Goal: Information Seeking & Learning: Find specific fact

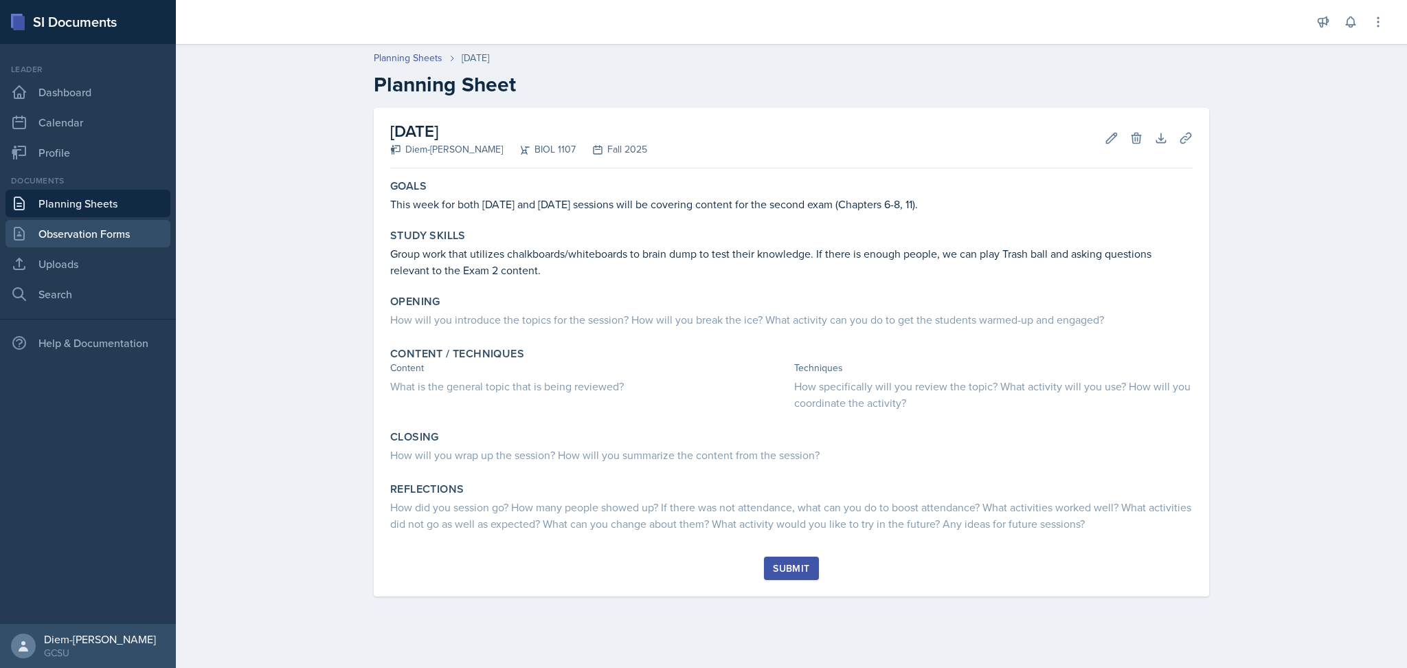
click at [91, 235] on link "Observation Forms" at bounding box center [87, 233] width 165 height 27
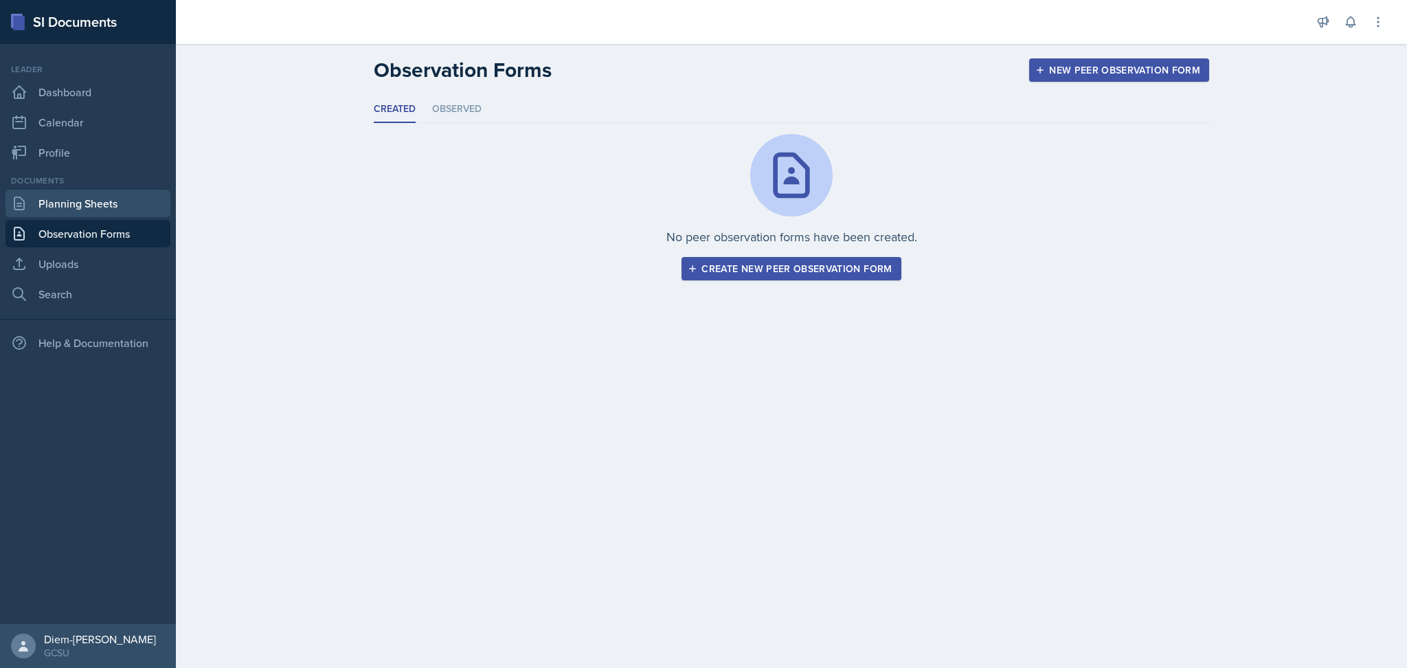
click at [90, 210] on link "Planning Sheets" at bounding box center [87, 203] width 165 height 27
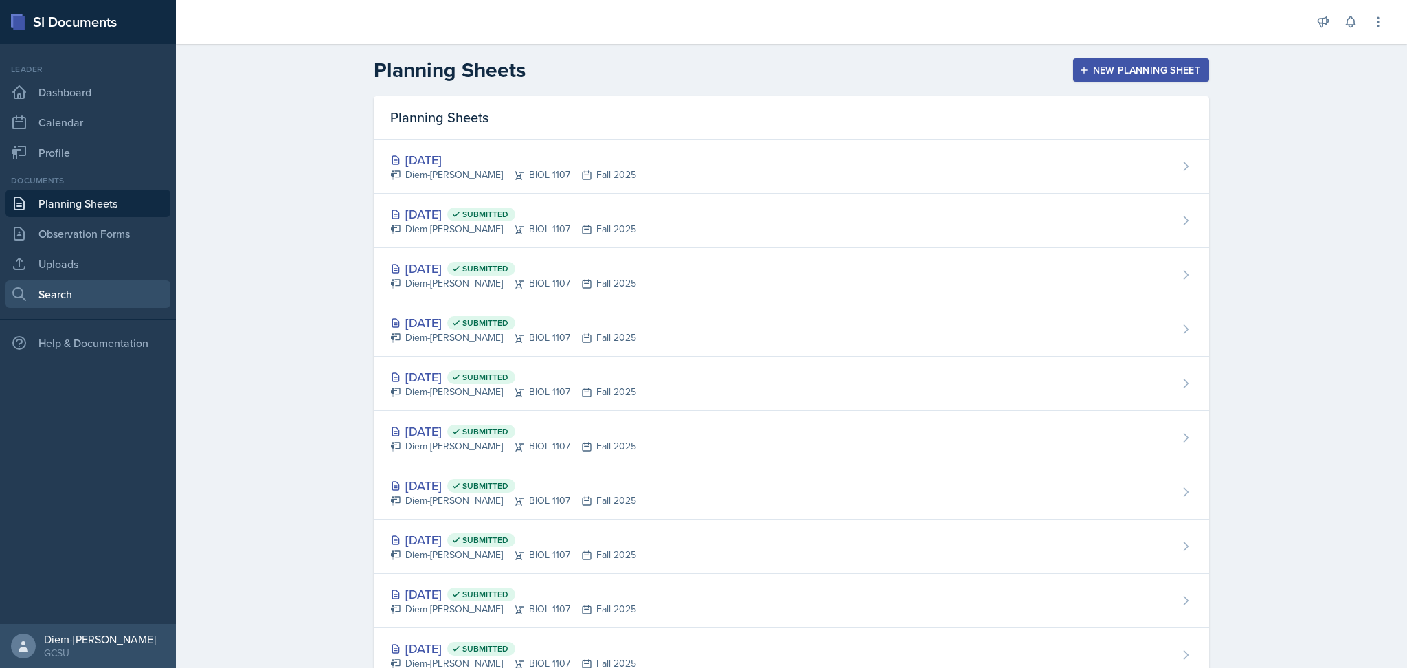
click at [114, 291] on link "Search" at bounding box center [87, 293] width 165 height 27
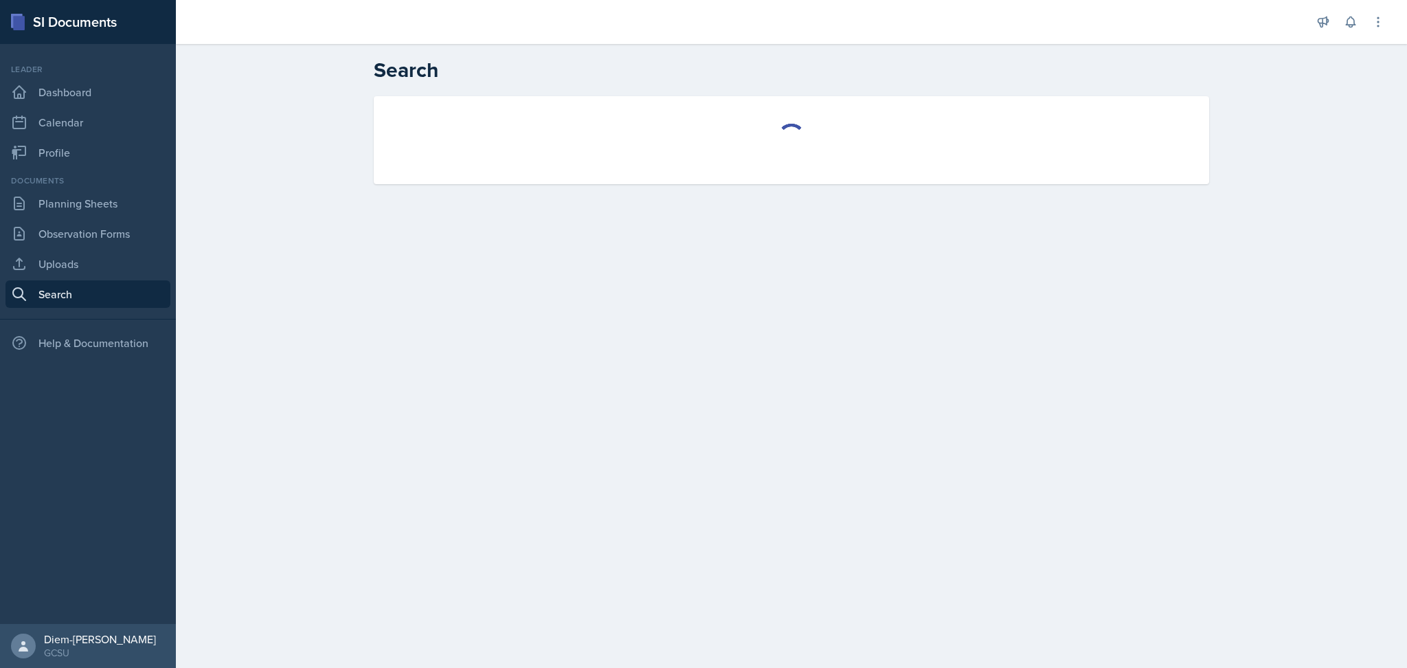
select select "all"
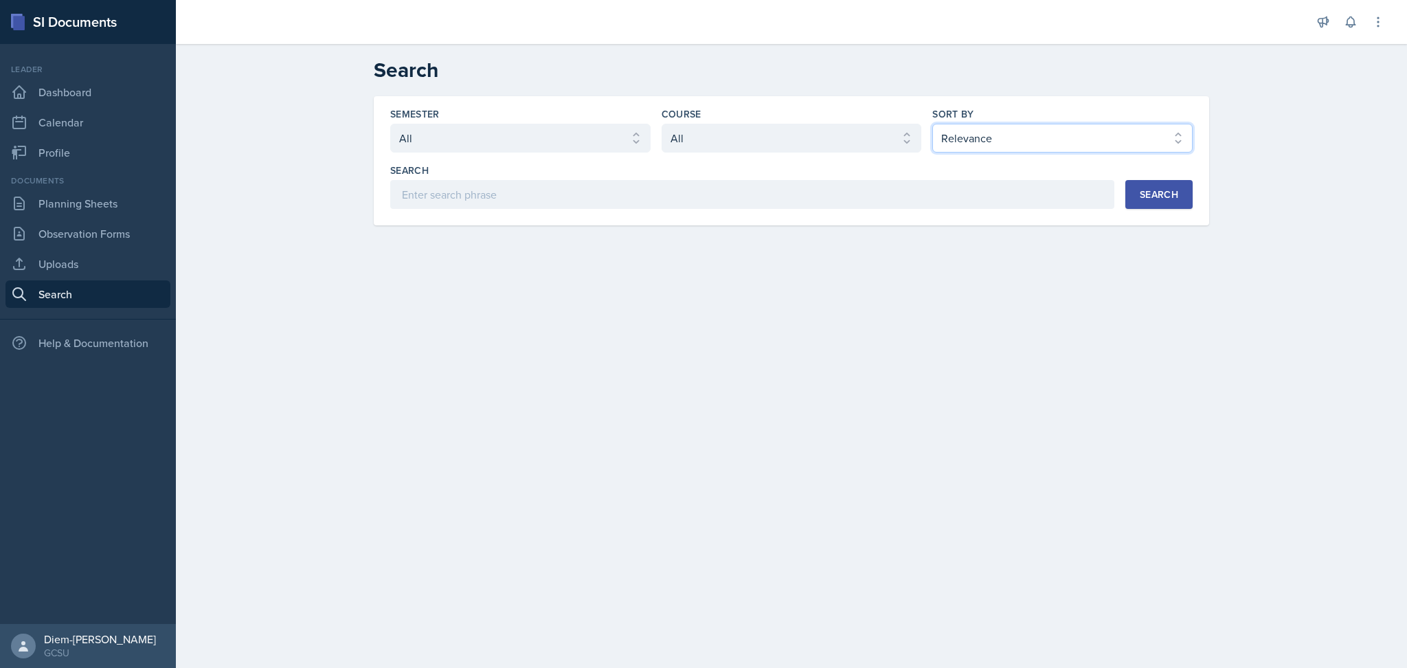
click at [947, 142] on select "Select sort by Relevance Document Date (Asc) Document Date (Desc)" at bounding box center [1062, 138] width 260 height 29
select select "3"
click at [932, 124] on select "Select sort by Relevance Document Date (Asc) Document Date (Desc)" at bounding box center [1062, 138] width 260 height 29
click at [804, 152] on select "Select course All ACCT 3101 ACCT 3102 ASTR 1000 BIOL 1100 BIOL 1107 BIOL 1108 B…" at bounding box center [791, 138] width 260 height 29
select select "6d02d006-d2ce-4ab3-bc11-53b48f3c94ca"
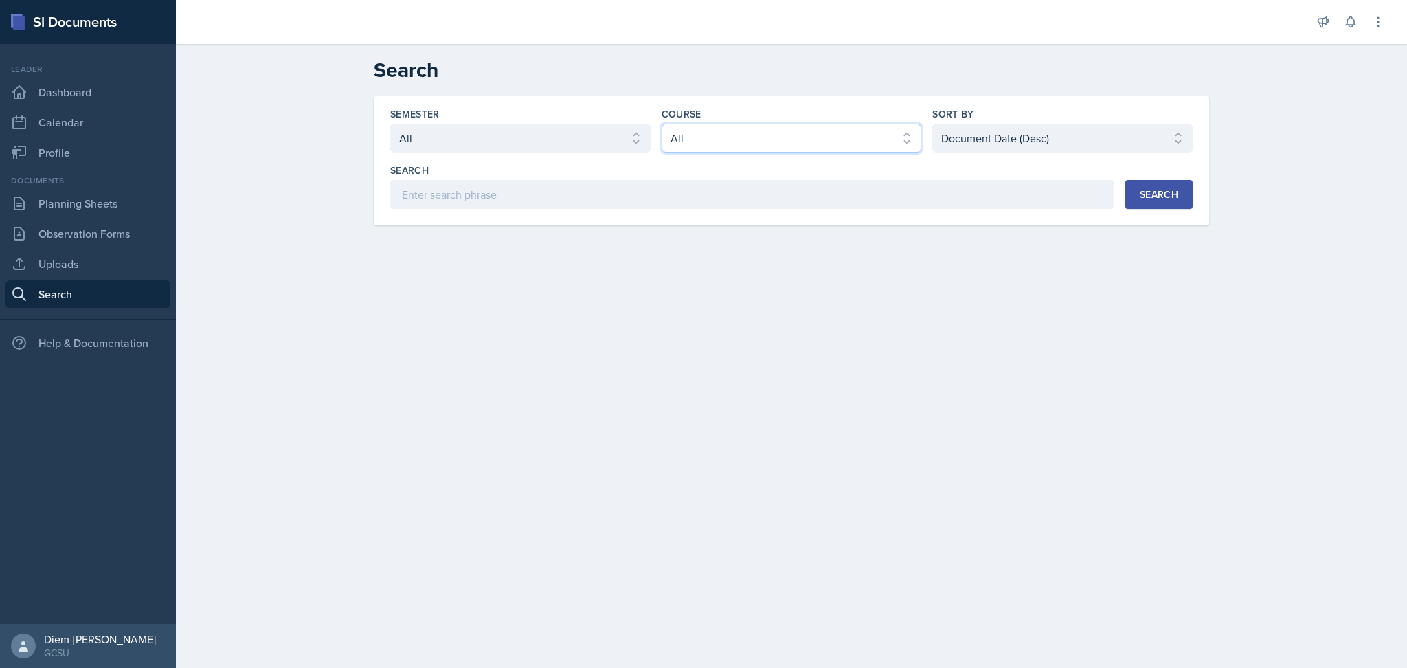
click at [661, 124] on select "Select course All ACCT 3101 ACCT 3102 ASTR 1000 BIOL 1100 BIOL 1107 BIOL 1108 B…" at bounding box center [791, 138] width 260 height 29
click at [1144, 197] on div "Search" at bounding box center [1159, 194] width 38 height 11
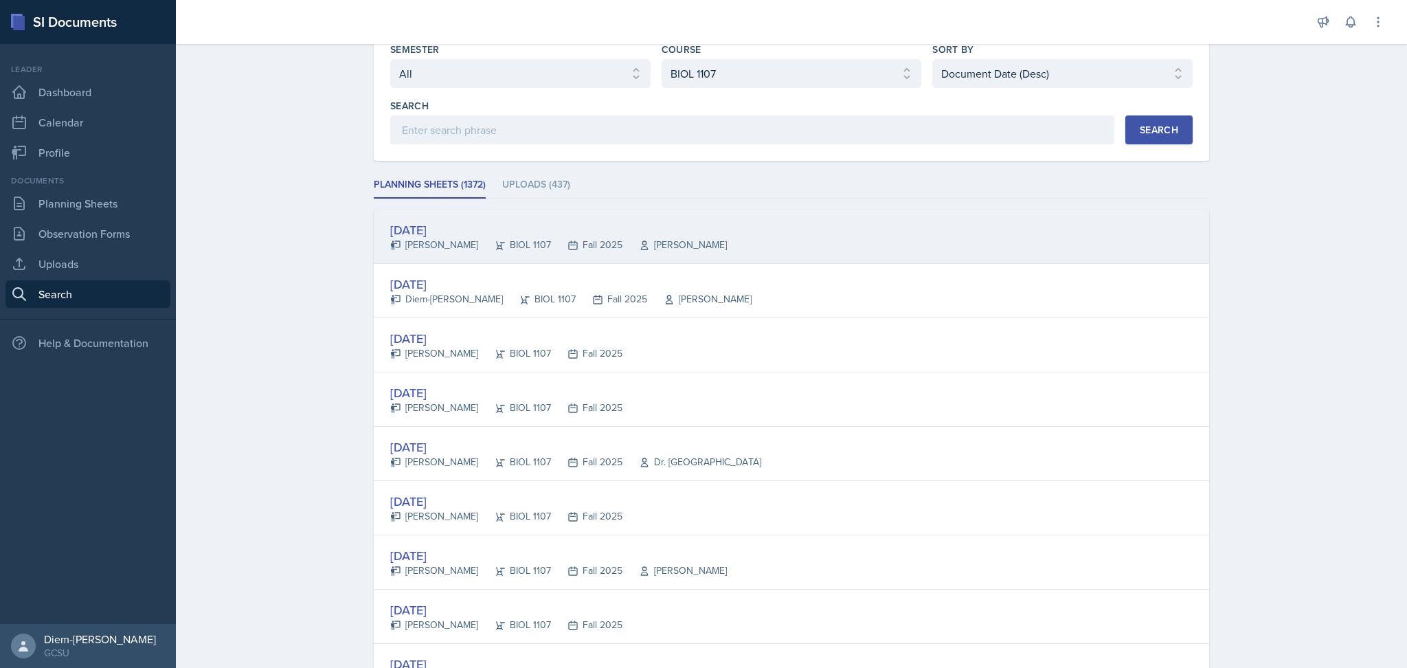
scroll to position [78, 0]
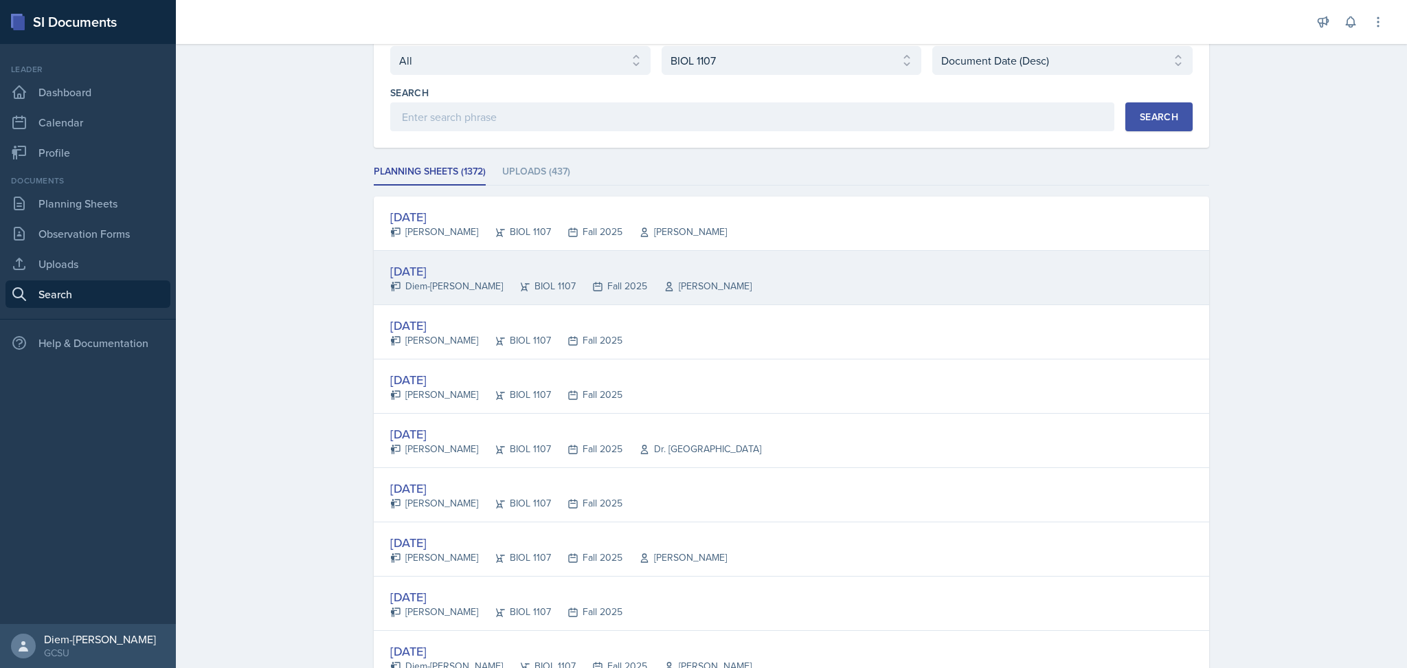
click at [804, 273] on div "[DATE] Diem-[PERSON_NAME] BIOL 1107 Fall 2025 [PERSON_NAME]" at bounding box center [791, 278] width 835 height 54
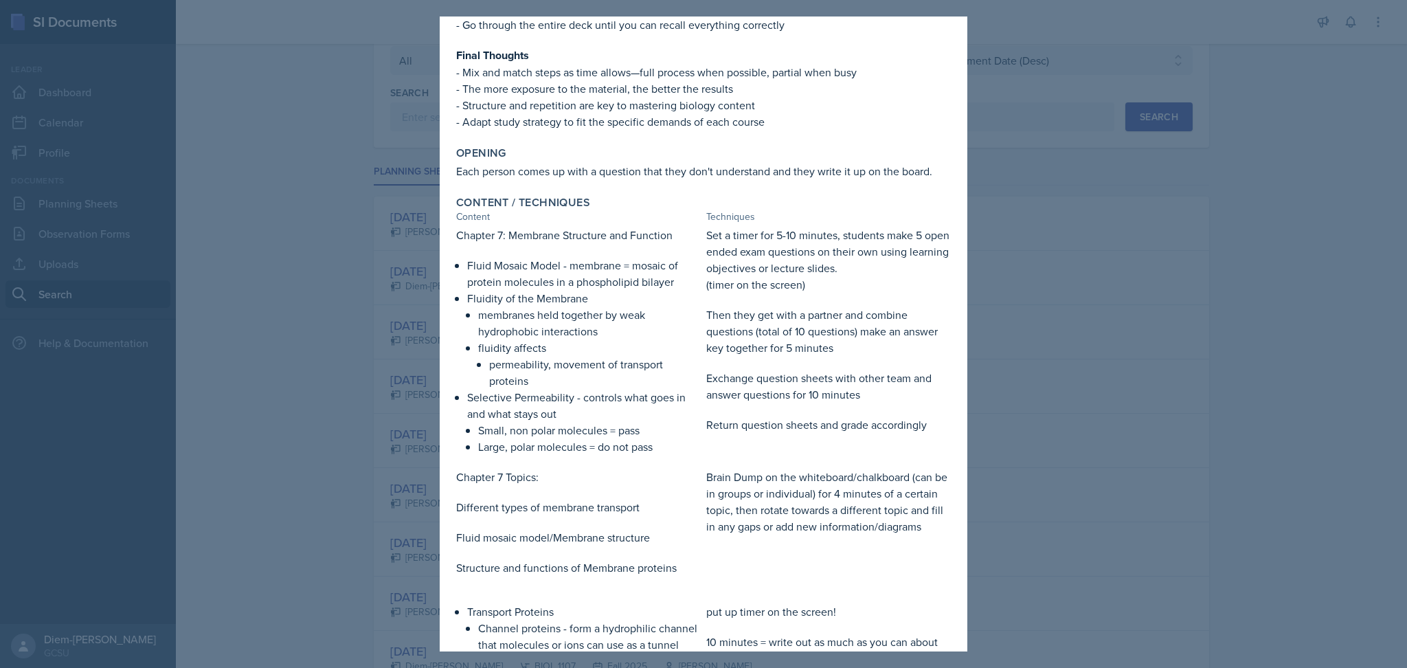
scroll to position [1121, 0]
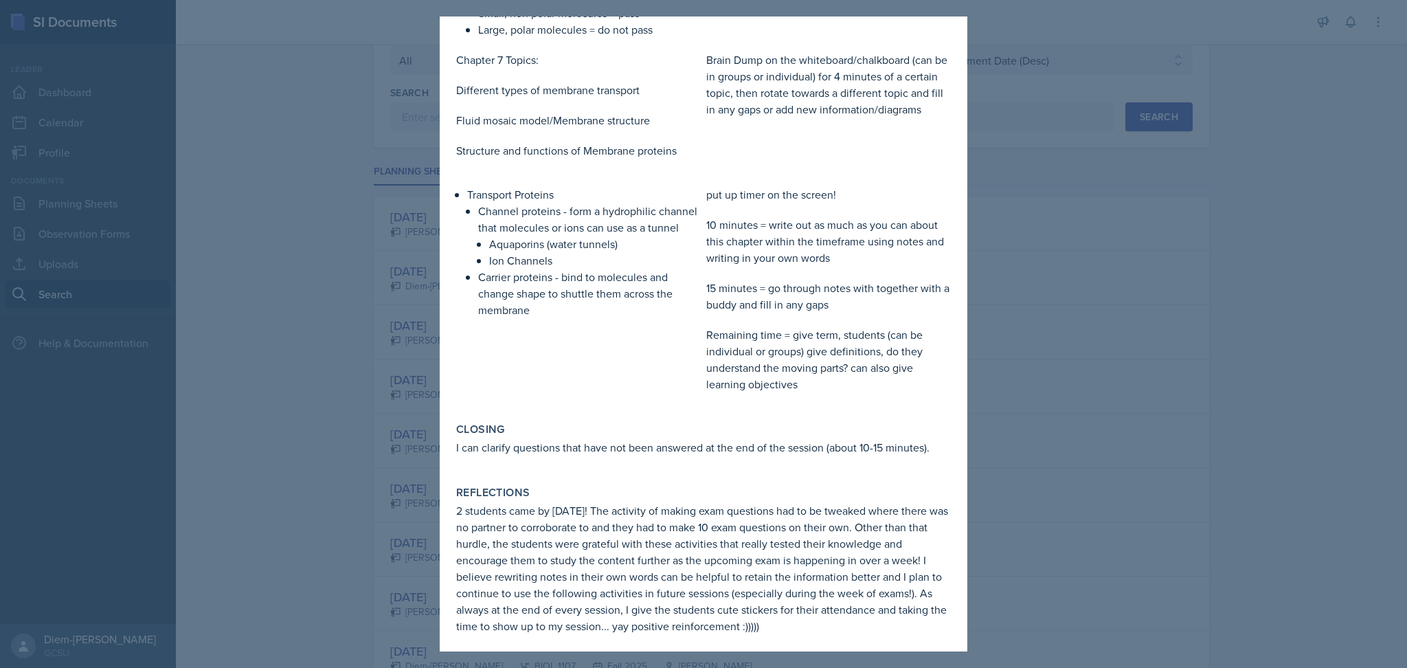
click at [1102, 396] on div at bounding box center [703, 334] width 1407 height 668
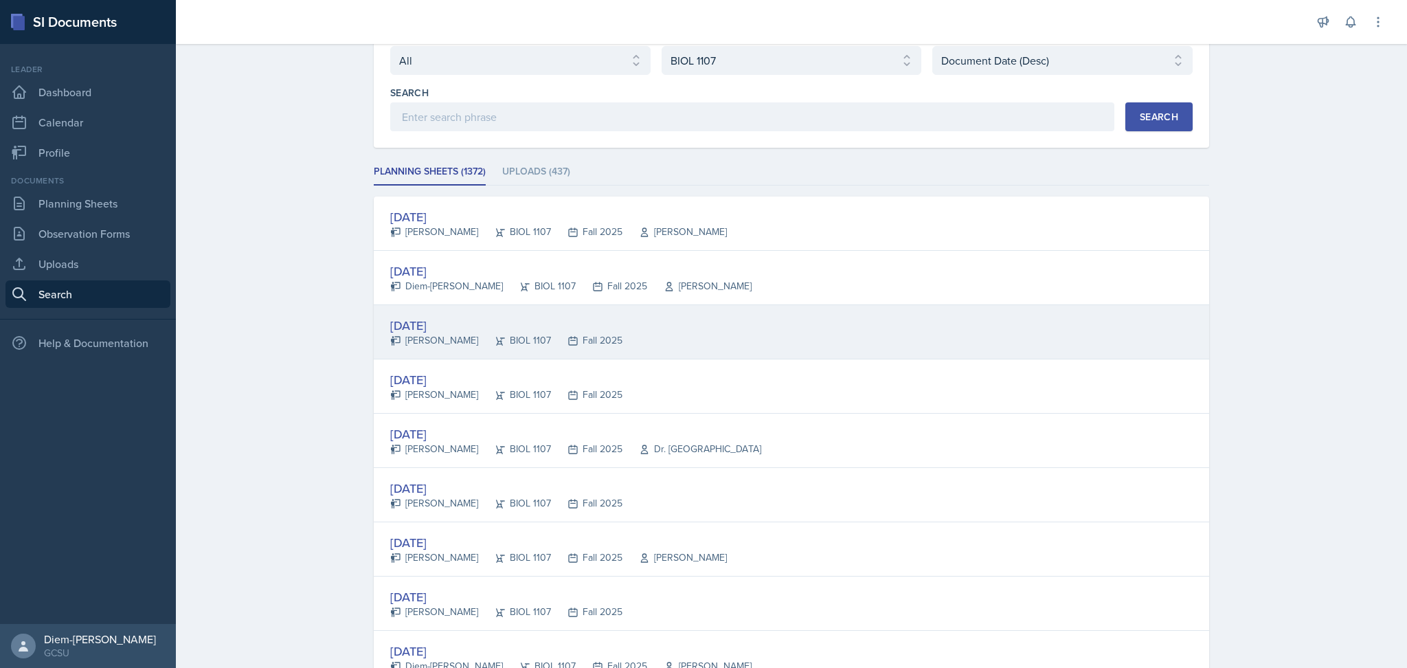
click at [566, 346] on div "Fall 2025" at bounding box center [586, 340] width 71 height 14
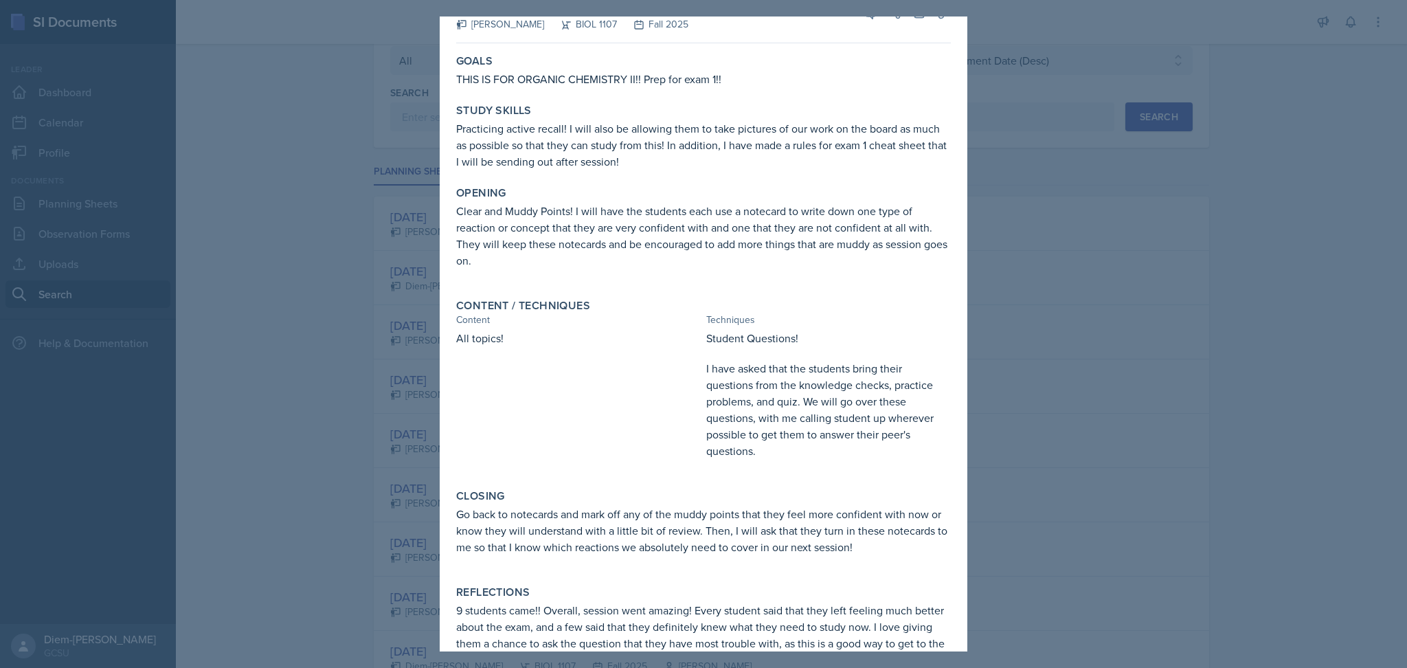
scroll to position [32, 0]
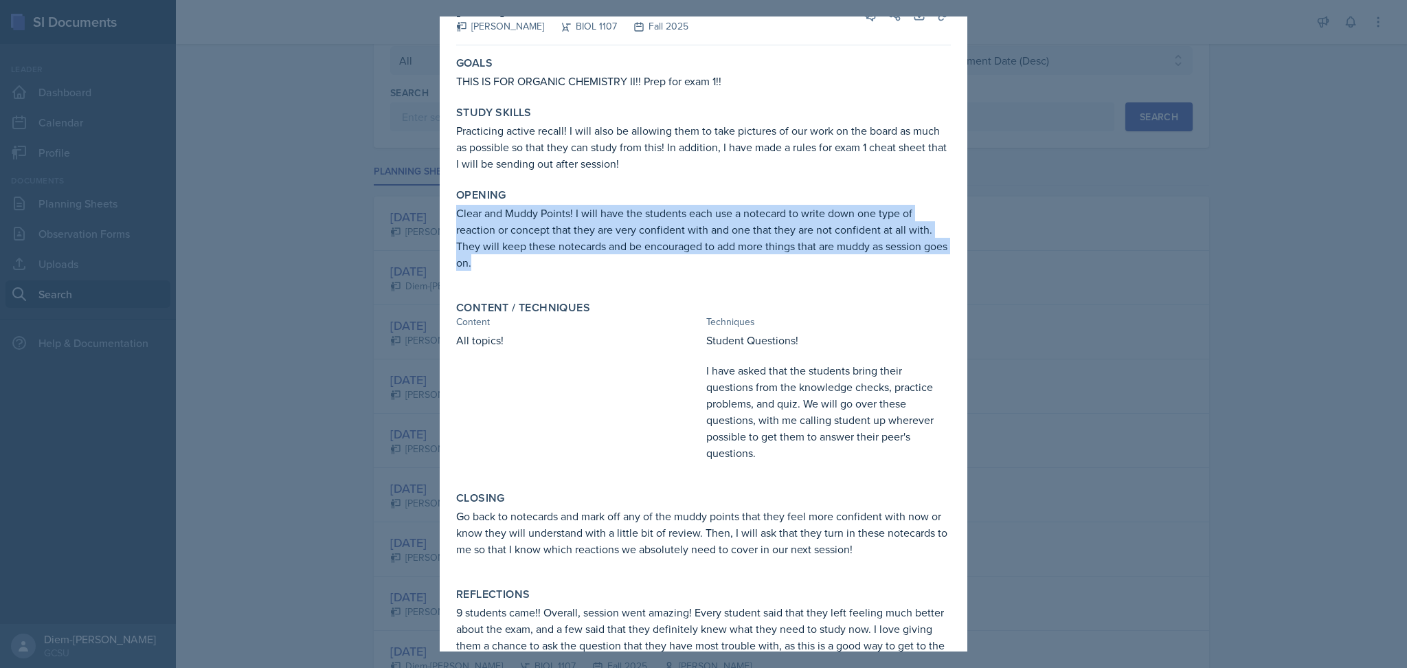
drag, startPoint x: 455, startPoint y: 213, endPoint x: 498, endPoint y: 261, distance: 64.7
click at [498, 261] on div "Opening Clear and Muddy Points! I will have the students each use a notecard to…" at bounding box center [704, 236] width 506 height 107
copy p "Clear and Muddy Points! I will have the students each use a notecard to write d…"
click at [714, 229] on p "Clear and Muddy Points! I will have the students each use a notecard to write d…" at bounding box center [703, 238] width 495 height 66
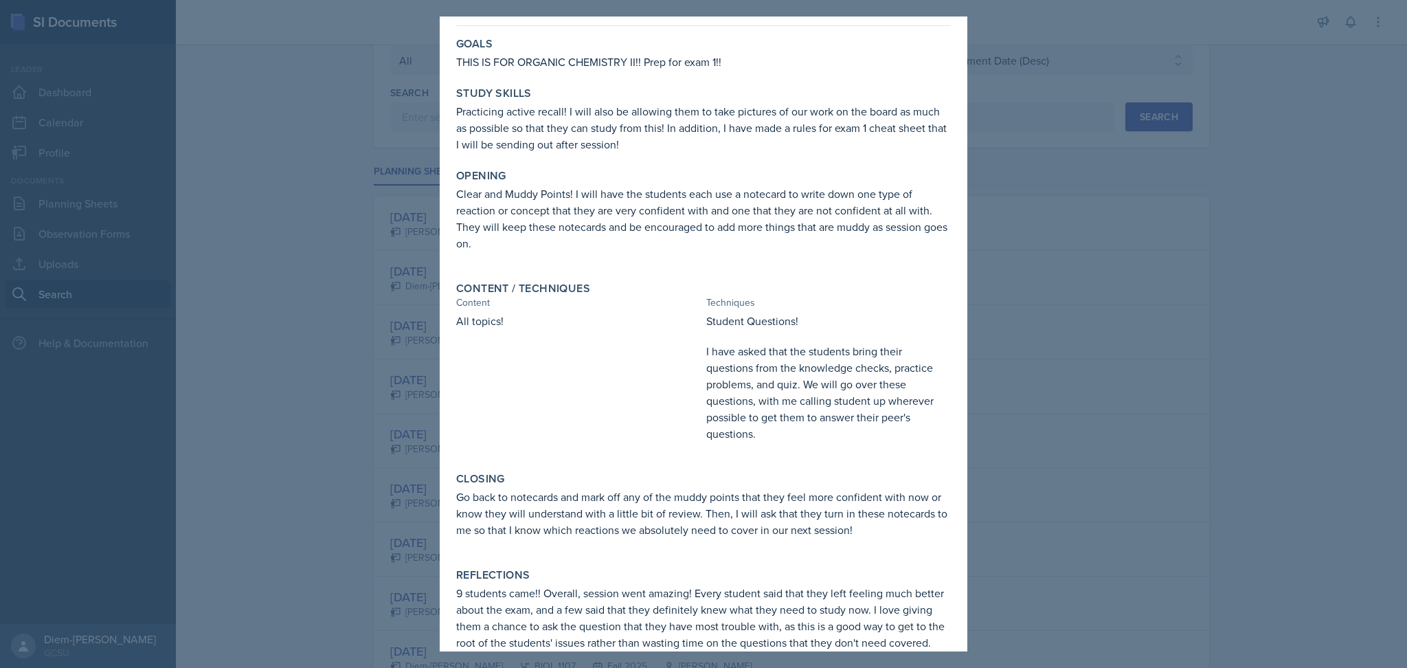
scroll to position [57, 0]
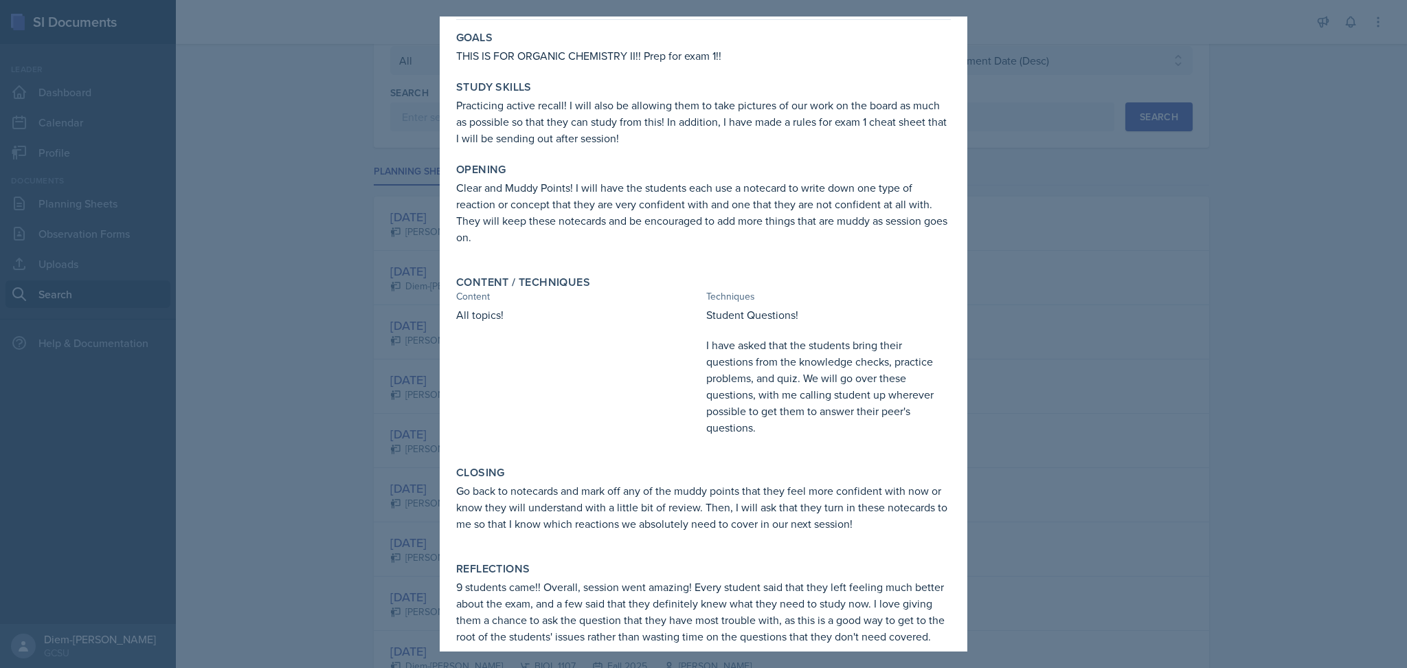
click at [768, 346] on p "I have asked that the students bring their questions from the knowledge checks,…" at bounding box center [828, 386] width 245 height 99
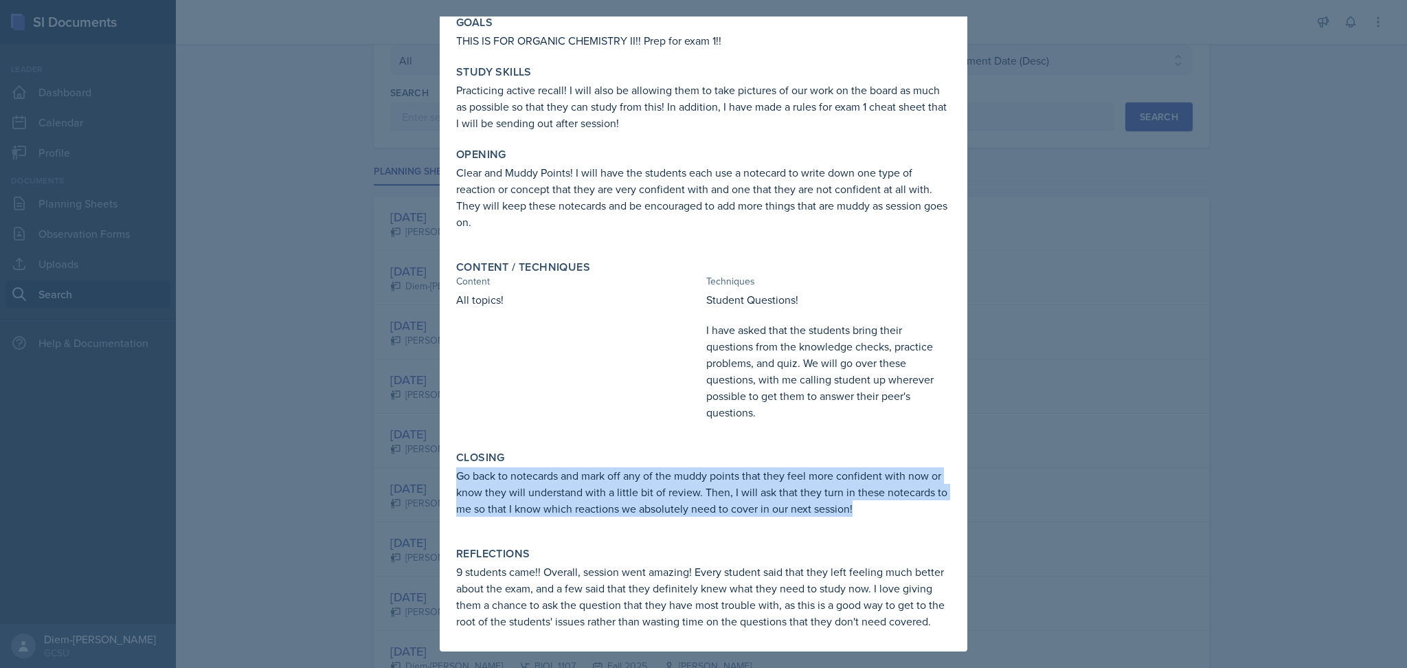
drag, startPoint x: 455, startPoint y: 460, endPoint x: 923, endPoint y: 499, distance: 469.5
click at [923, 499] on p "Go back to notecards and mark off any of the muddy points that they feel more c…" at bounding box center [703, 491] width 495 height 49
copy p "Go back to notecards and mark off any of the muddy points that they feel more c…"
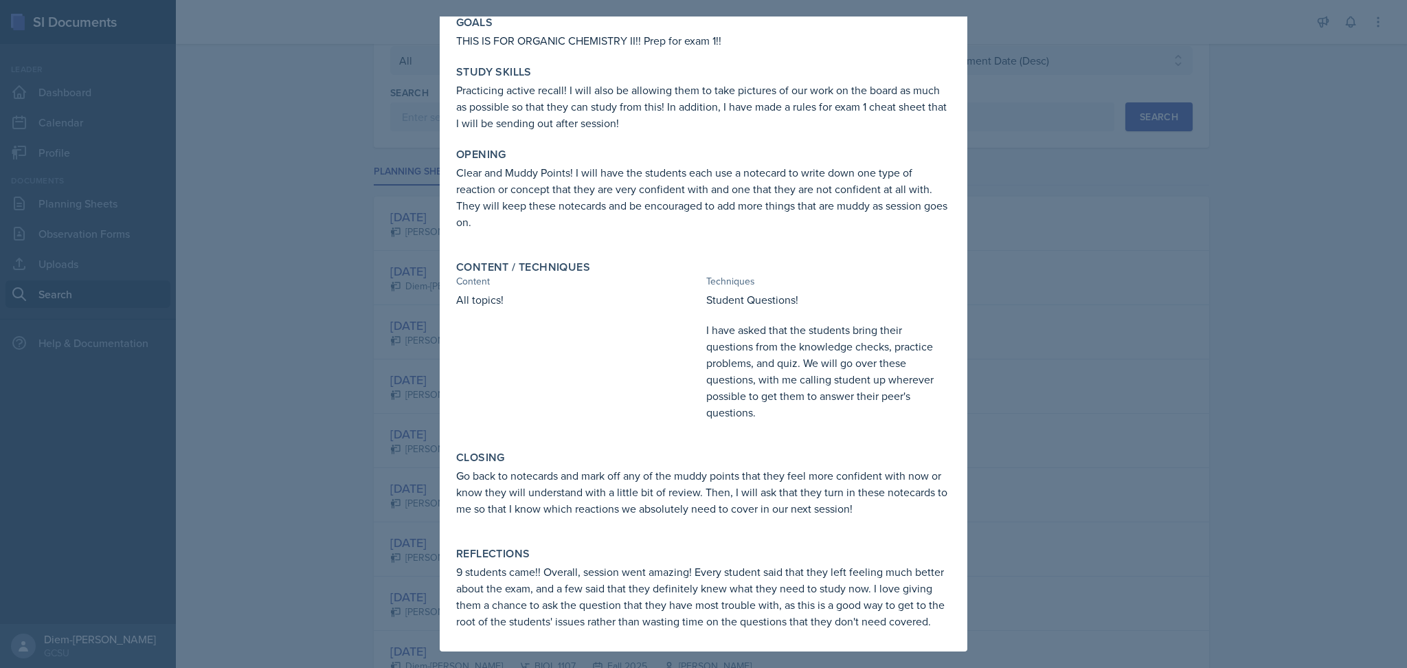
click at [672, 547] on div "Reflections" at bounding box center [703, 554] width 495 height 14
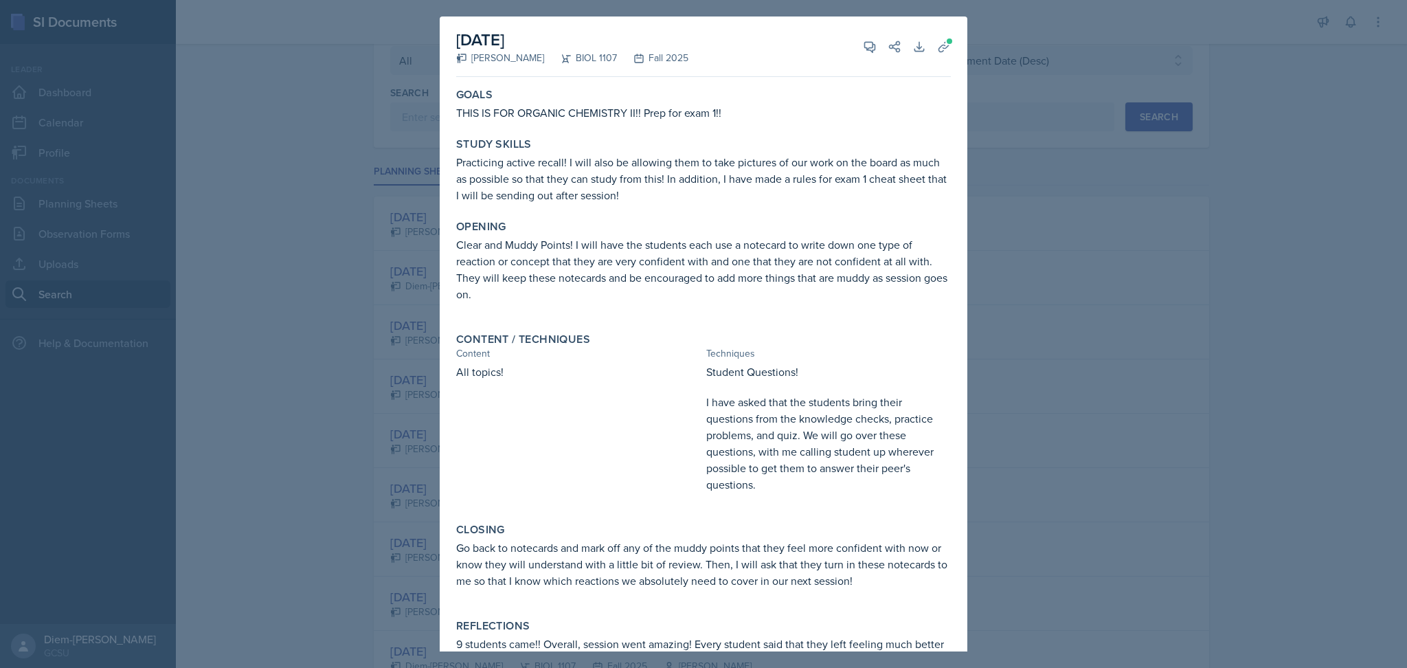
click at [686, 181] on p "Practicing active recall! I will also be allowing them to take pictures of our …" at bounding box center [703, 178] width 495 height 49
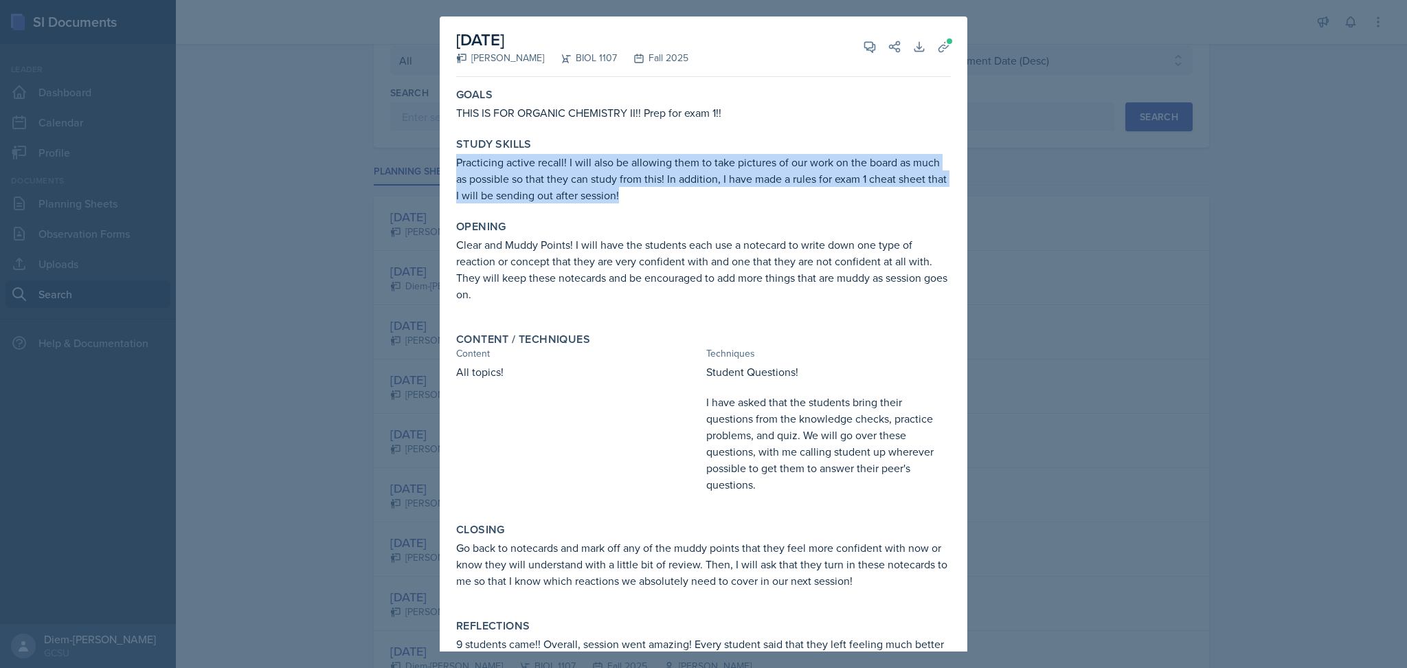
drag, startPoint x: 452, startPoint y: 165, endPoint x: 690, endPoint y: 193, distance: 240.0
click at [690, 193] on div "Study Skills Practicing active recall! I will also be allowing them to take pic…" at bounding box center [704, 170] width 506 height 77
copy p "Practicing active recall! I will also be allowing them to take pictures of our …"
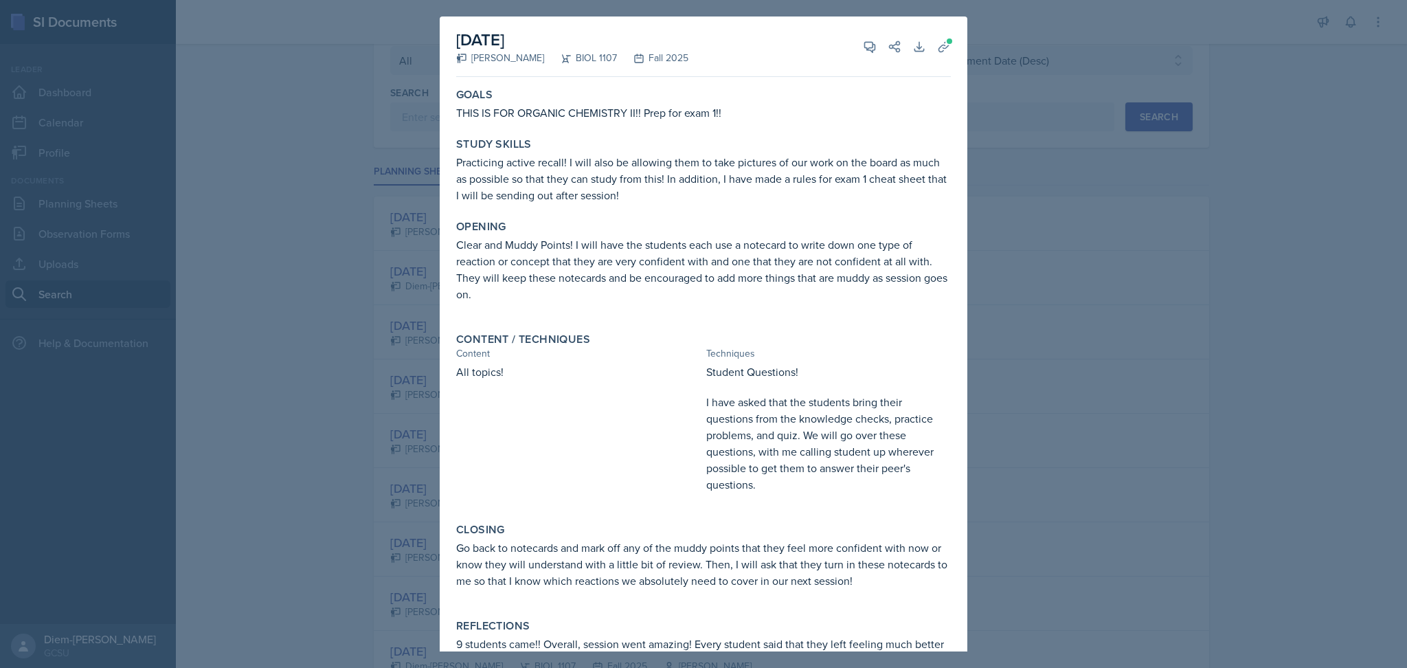
click at [620, 262] on p "Clear and Muddy Points! I will have the students each use a notecard to write d…" at bounding box center [703, 269] width 495 height 66
drag, startPoint x: 236, startPoint y: 365, endPoint x: 225, endPoint y: 363, distance: 11.2
click at [232, 362] on div at bounding box center [703, 334] width 1407 height 668
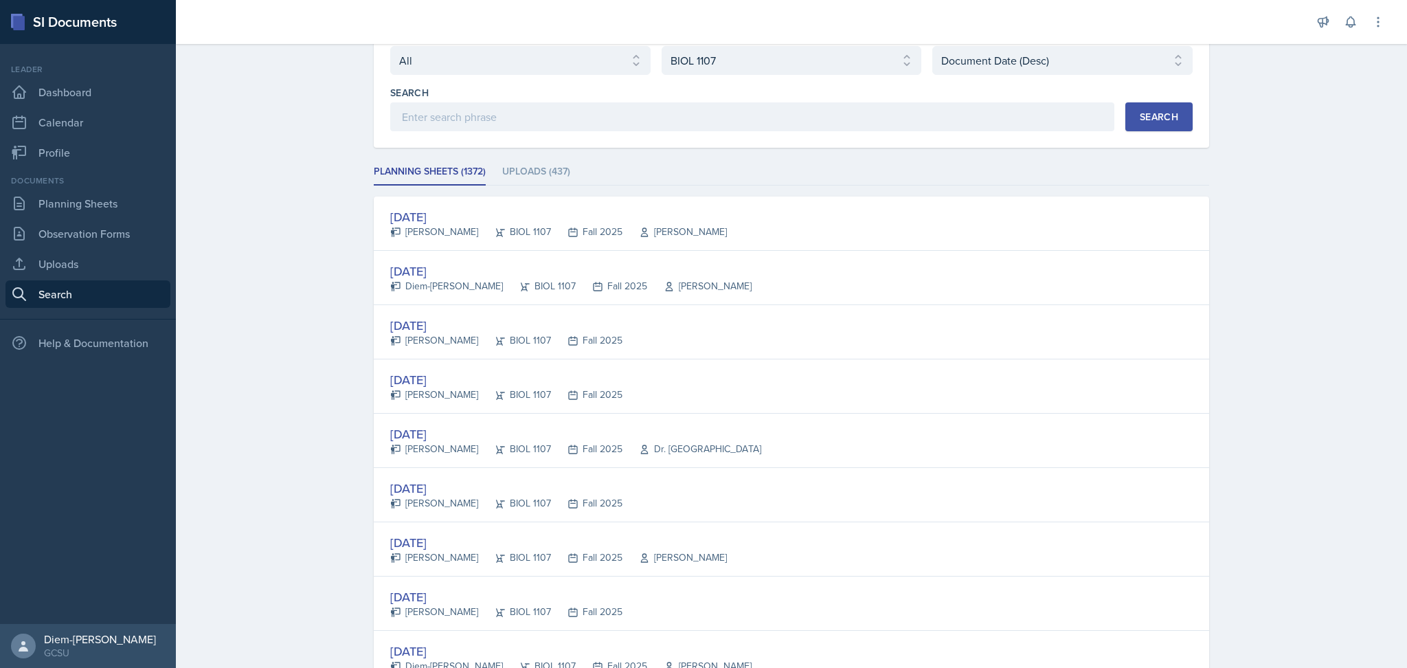
click at [478, 394] on div "BIOL 1107" at bounding box center [514, 394] width 73 height 14
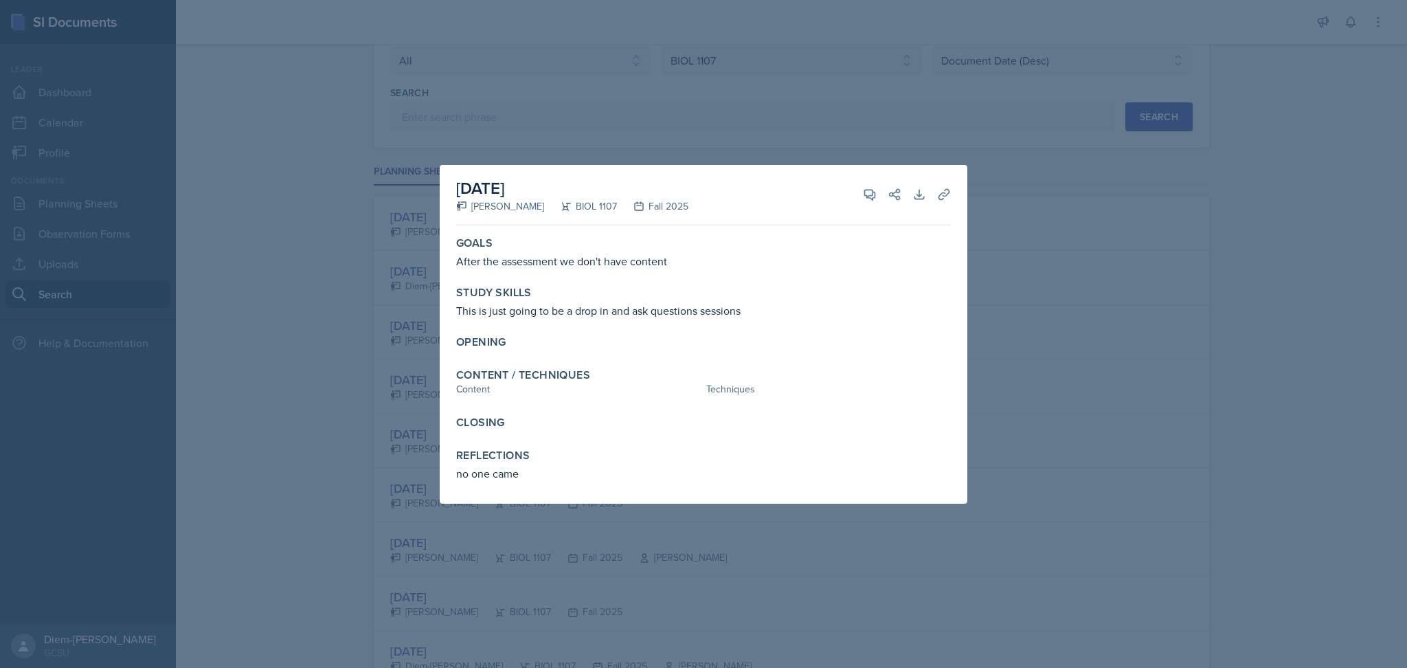
click at [317, 327] on div at bounding box center [703, 334] width 1407 height 668
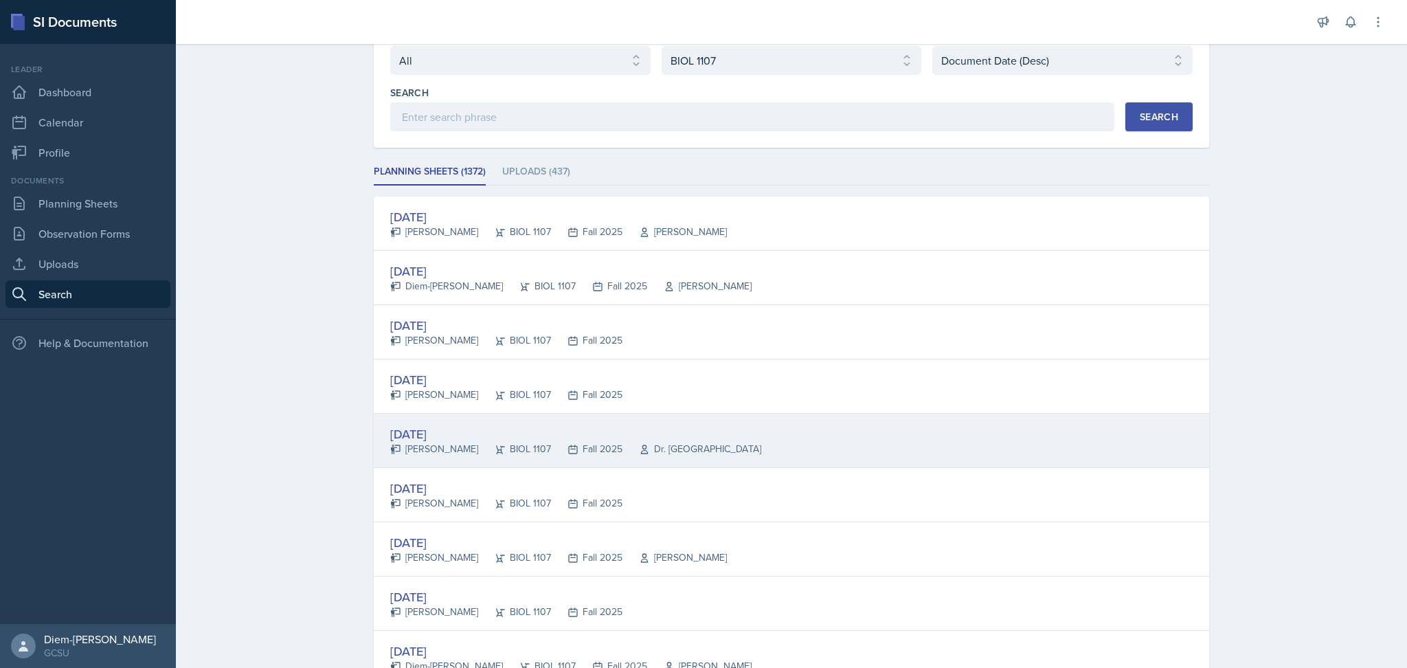
click at [479, 442] on div "BIOL 1107" at bounding box center [514, 449] width 73 height 14
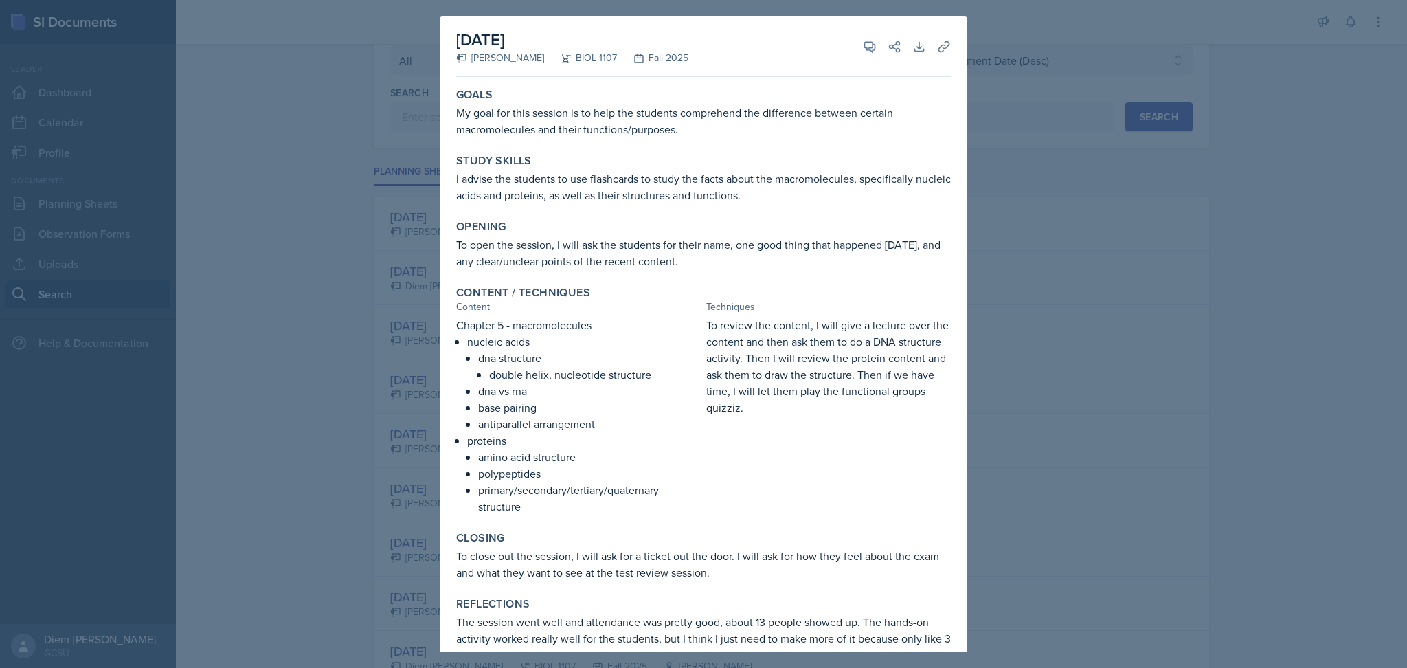
click at [292, 233] on div at bounding box center [703, 334] width 1407 height 668
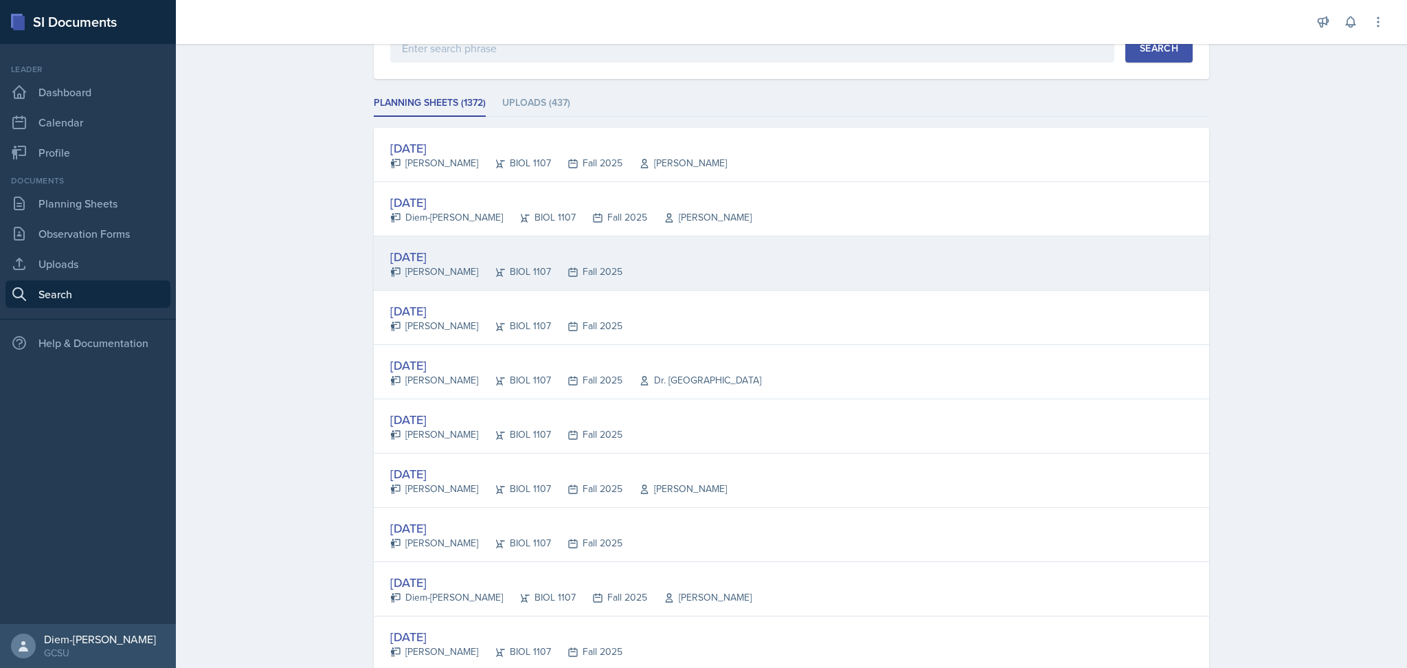
scroll to position [260, 0]
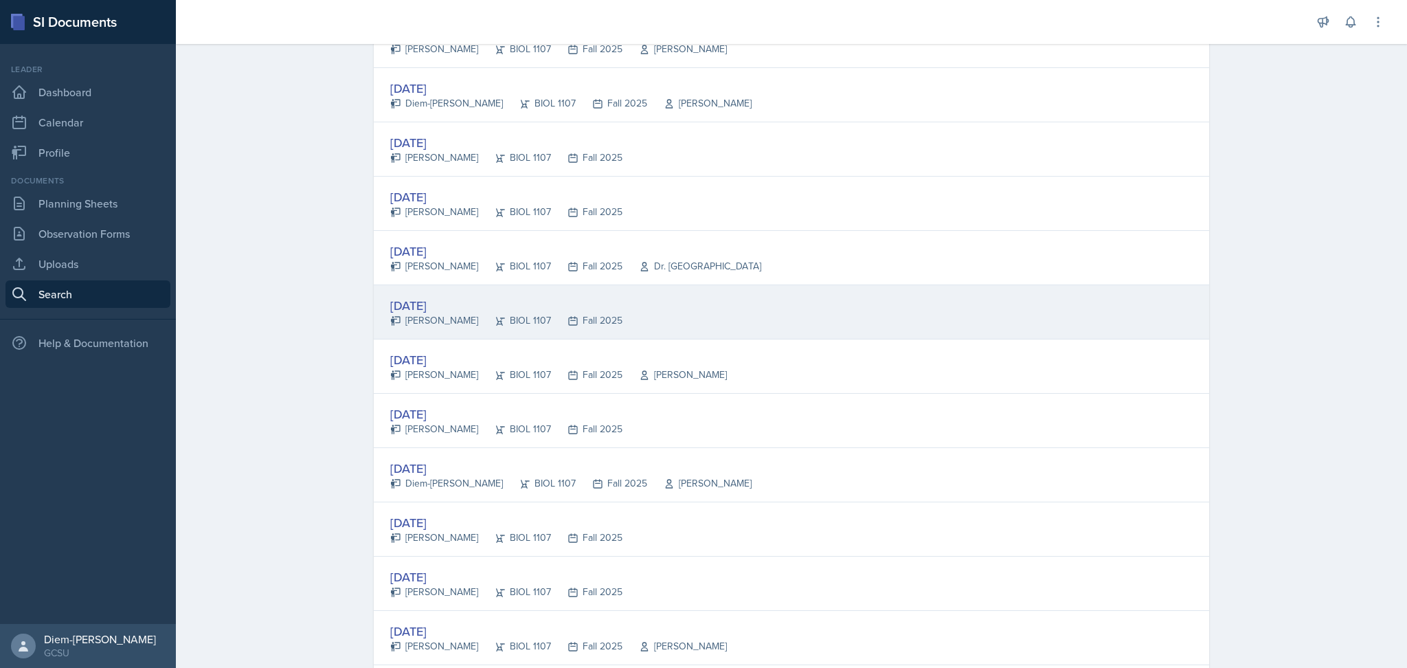
click at [455, 311] on div "[DATE]" at bounding box center [506, 305] width 232 height 19
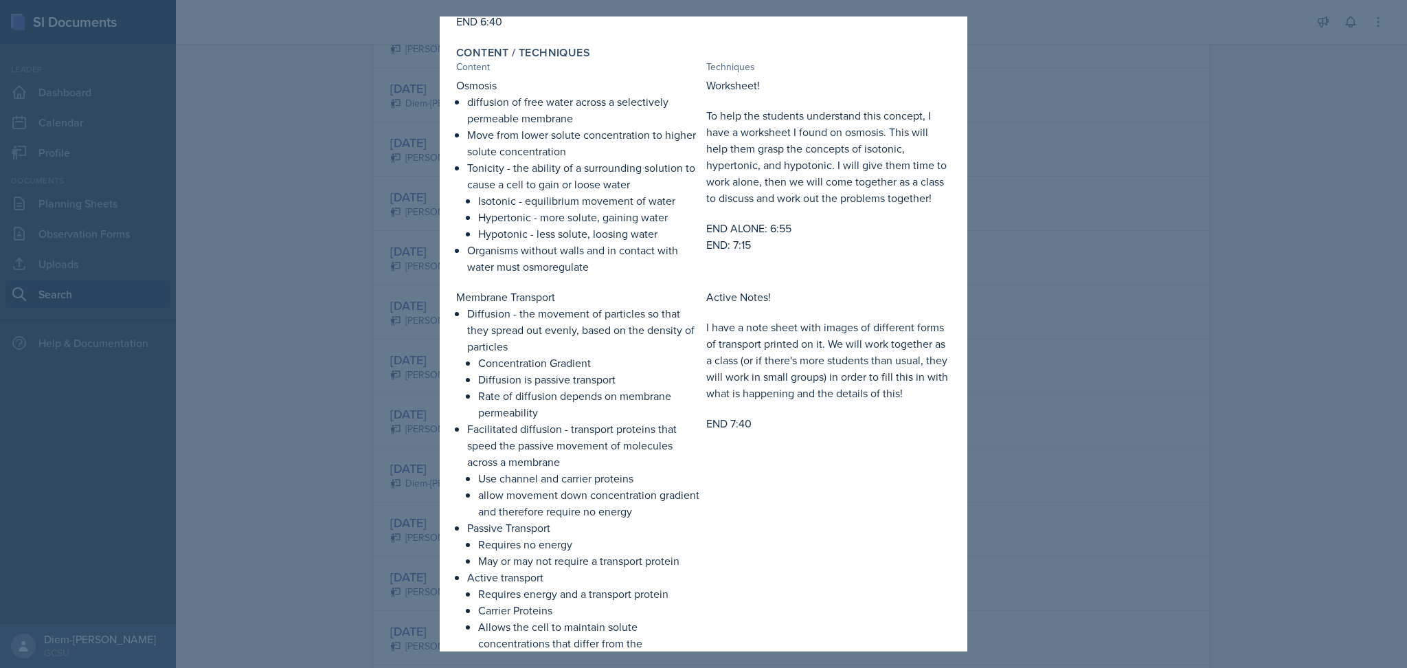
scroll to position [182, 0]
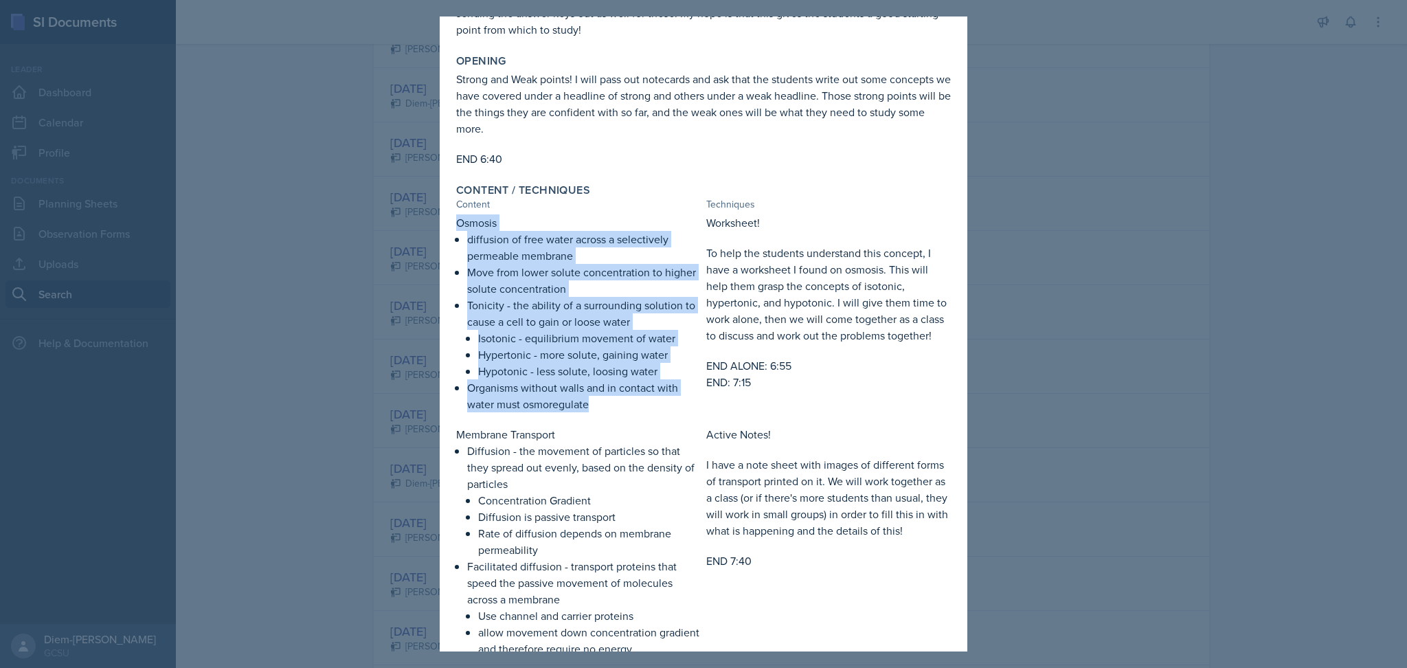
drag, startPoint x: 455, startPoint y: 222, endPoint x: 610, endPoint y: 397, distance: 234.0
copy div "Osmosis diffusion of free water across a selectively permeable membrane Move fr…"
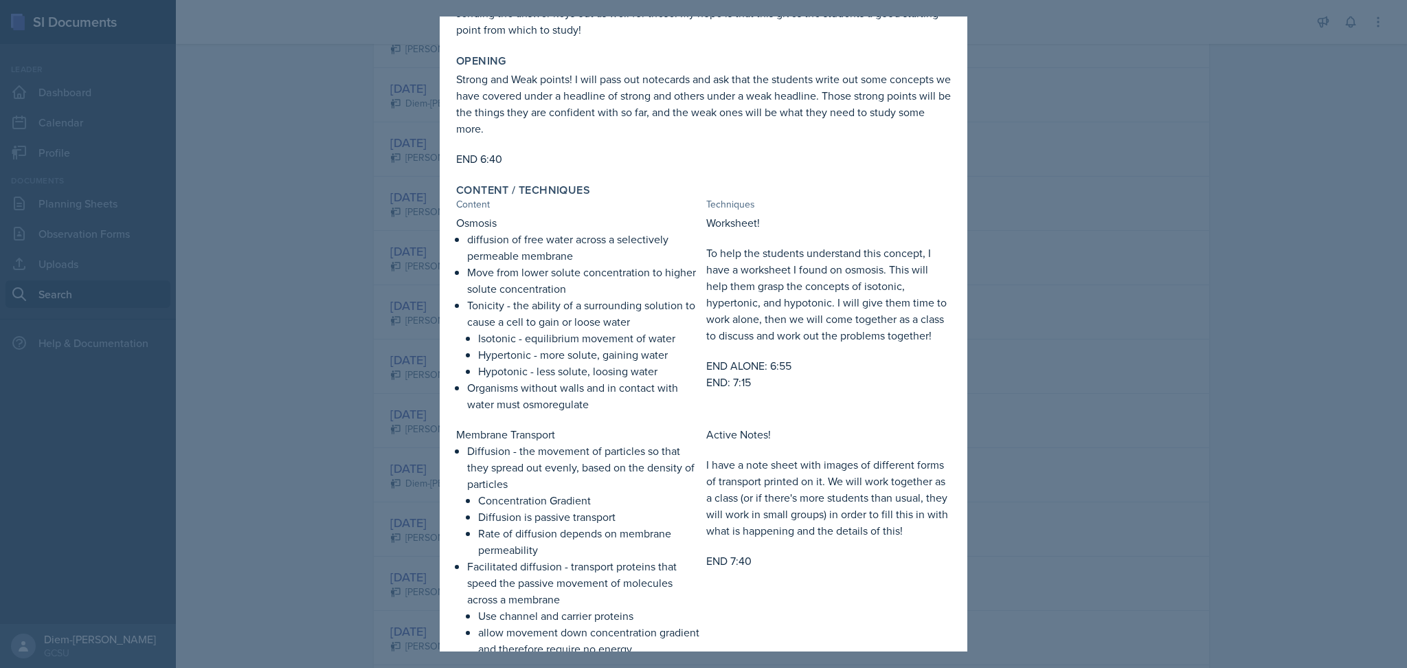
click at [506, 460] on p "Diffusion - the movement of particles so that they spread out evenly, based on …" at bounding box center [584, 466] width 234 height 49
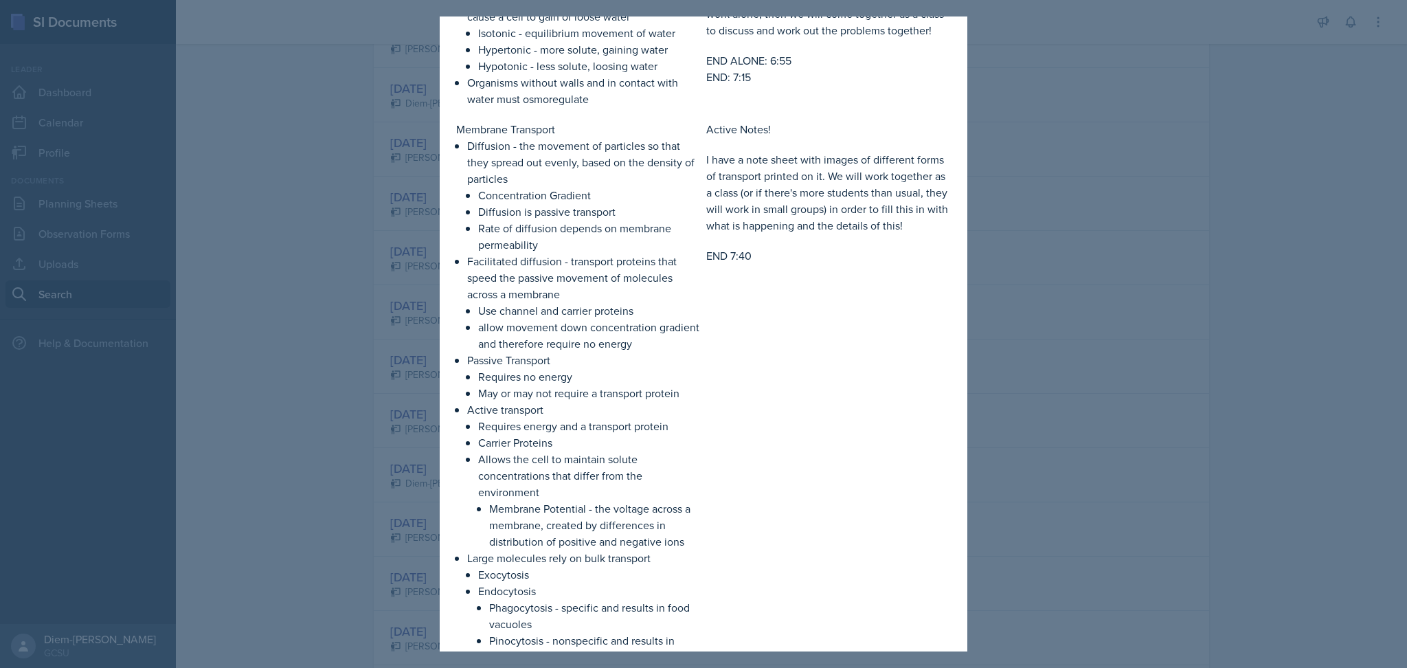
scroll to position [915, 0]
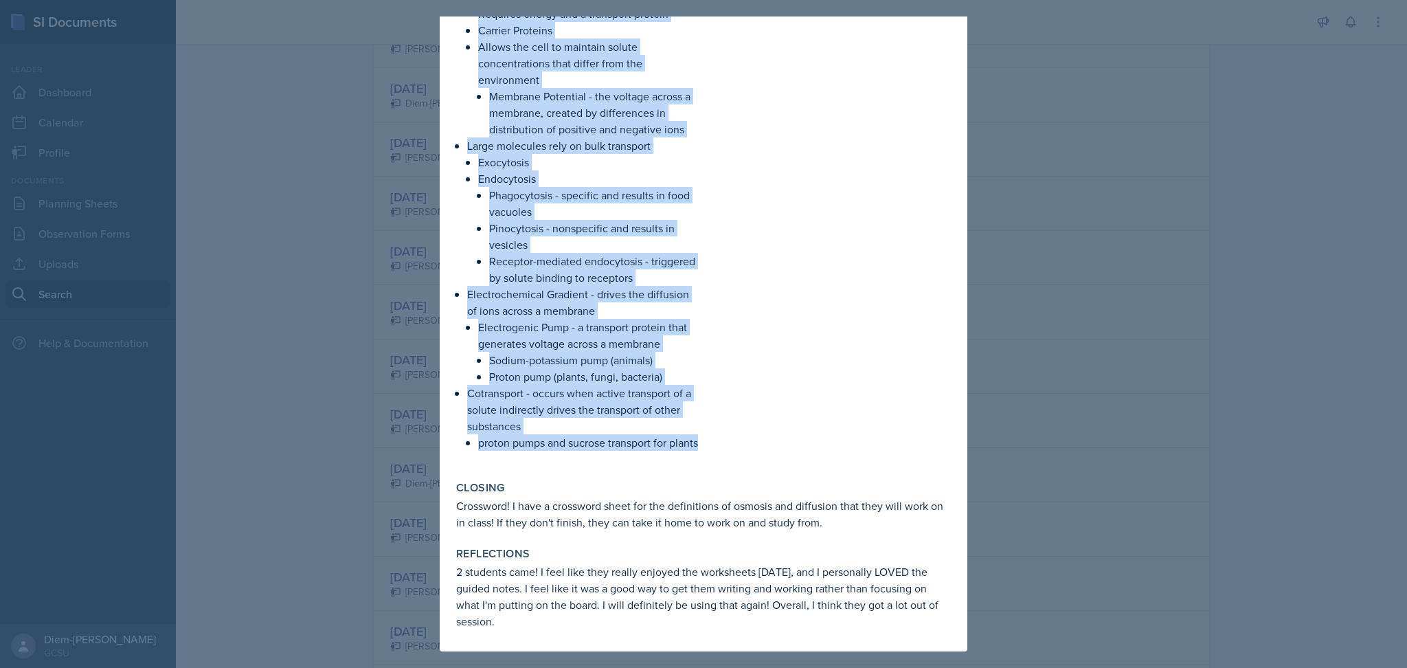
drag, startPoint x: 455, startPoint y: 247, endPoint x: 507, endPoint y: 449, distance: 208.4
click at [507, 449] on div "Membrane Transport Diffusion - the movement of particles so that they spread ou…" at bounding box center [578, 87] width 245 height 756
copy div "Membrane Transport Diffusion - the movement of particles so that they spread ou…"
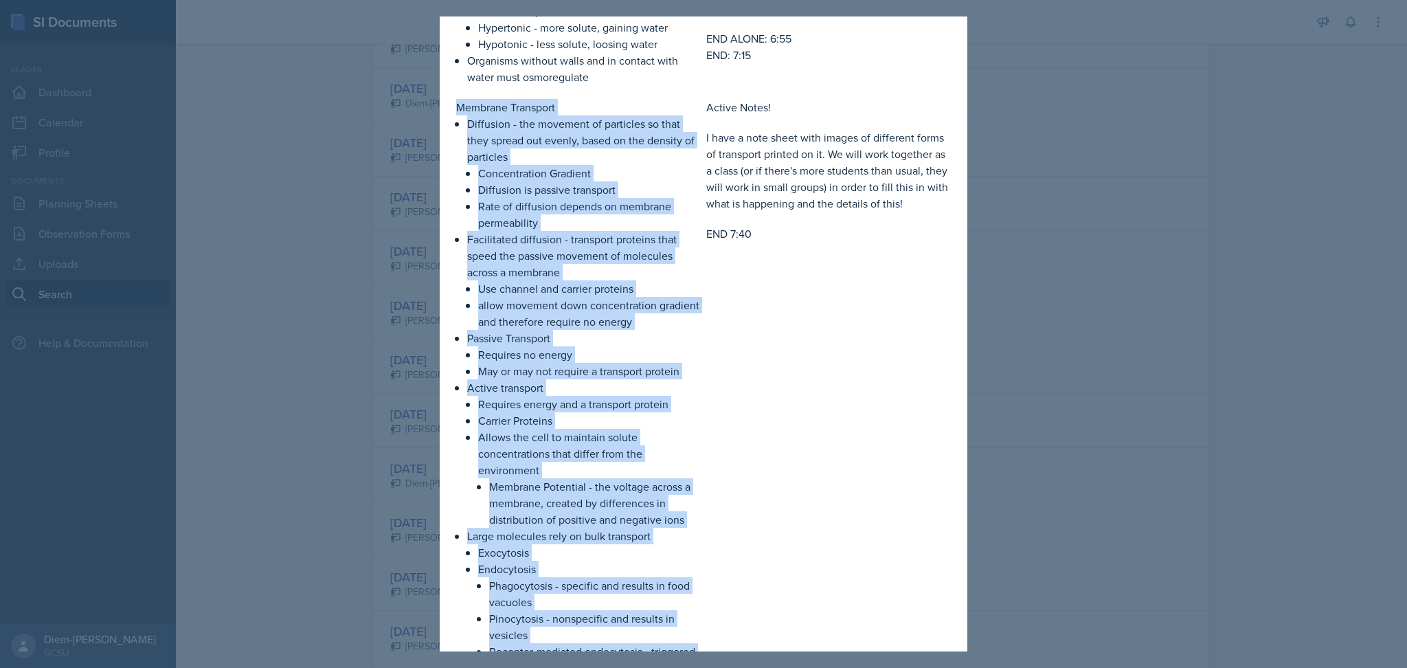
scroll to position [273, 0]
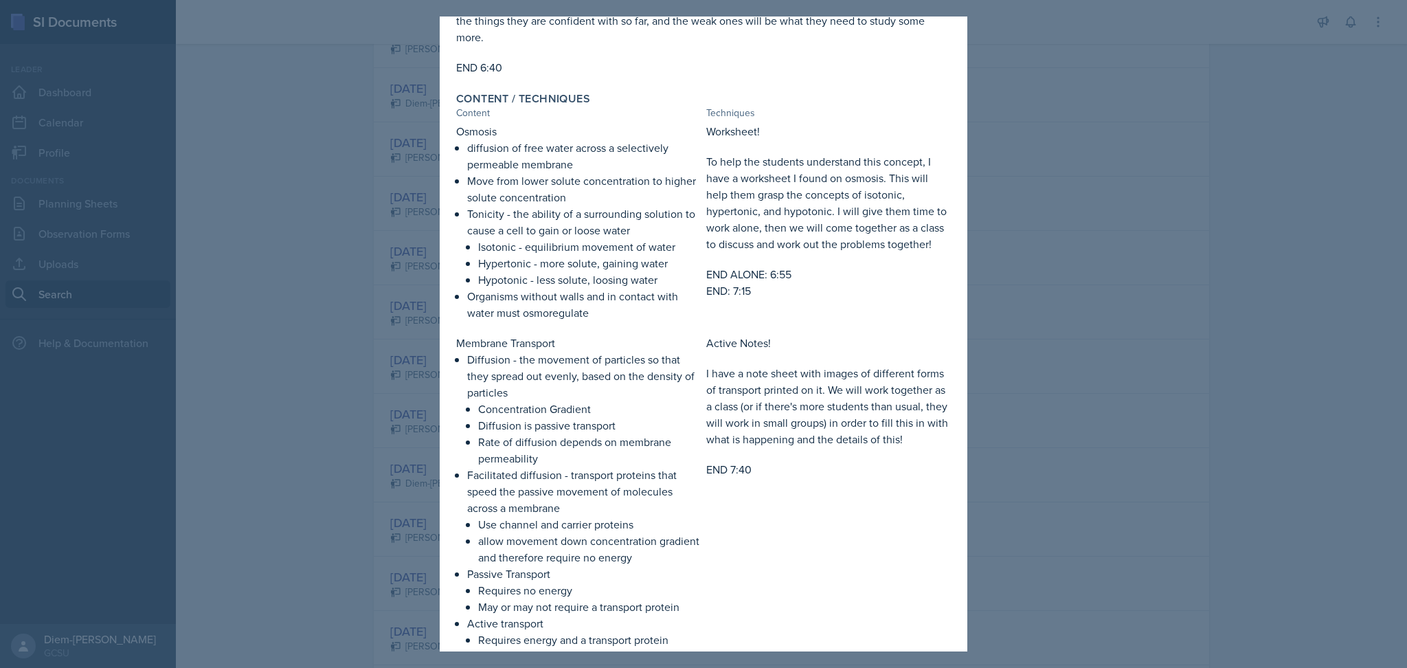
click at [589, 210] on p "Tonicity - the ability of a surrounding solution to cause a cell to gain or loo…" at bounding box center [584, 221] width 234 height 33
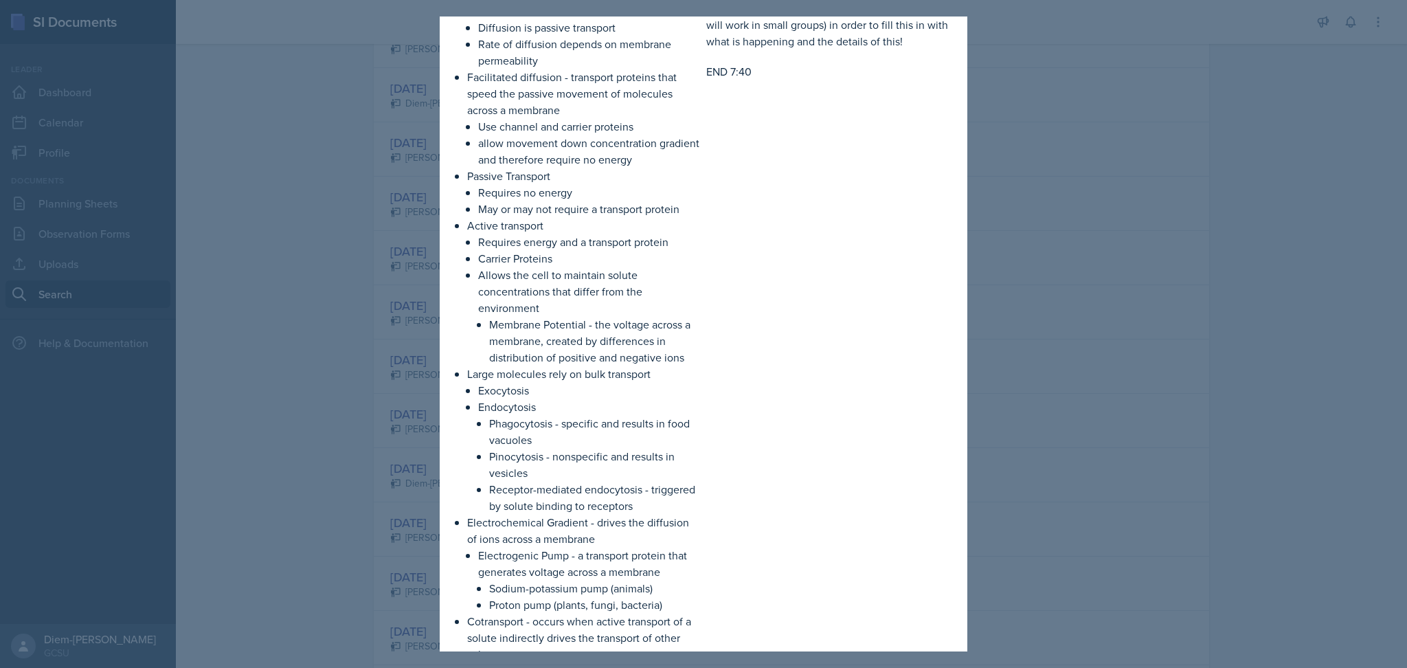
scroll to position [0, 0]
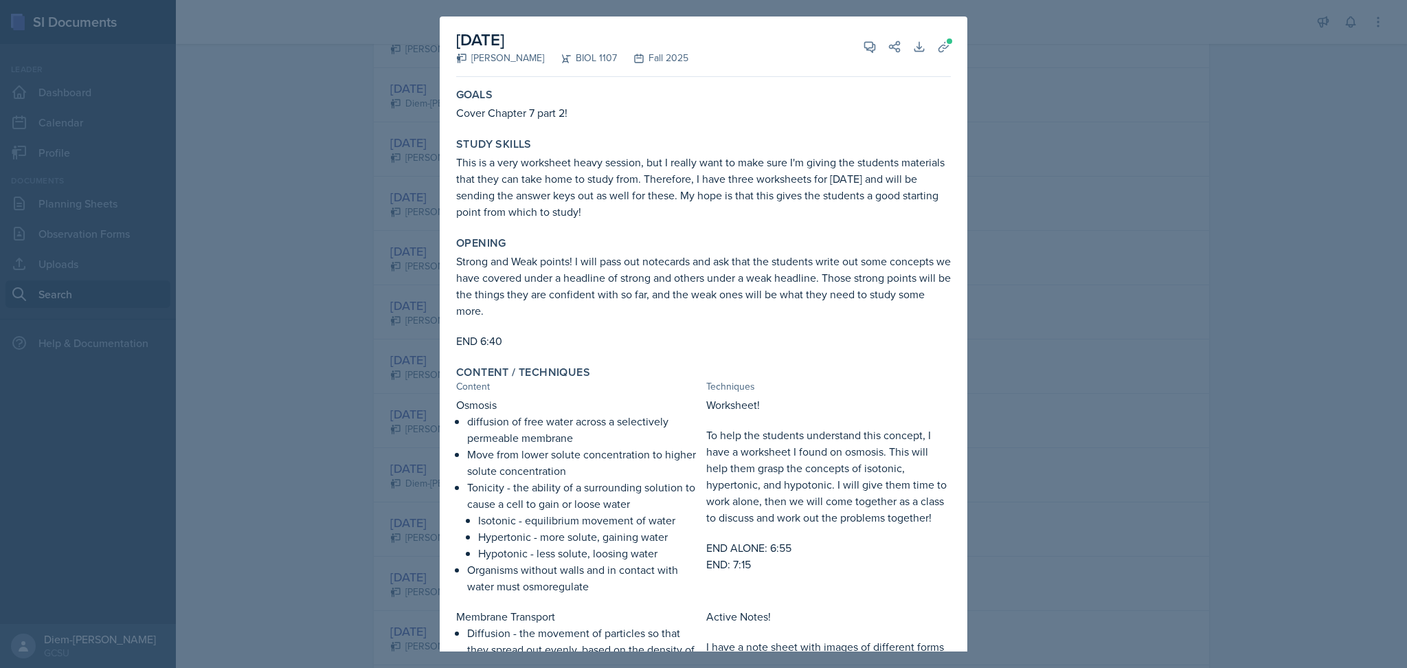
click at [1070, 243] on div at bounding box center [703, 334] width 1407 height 668
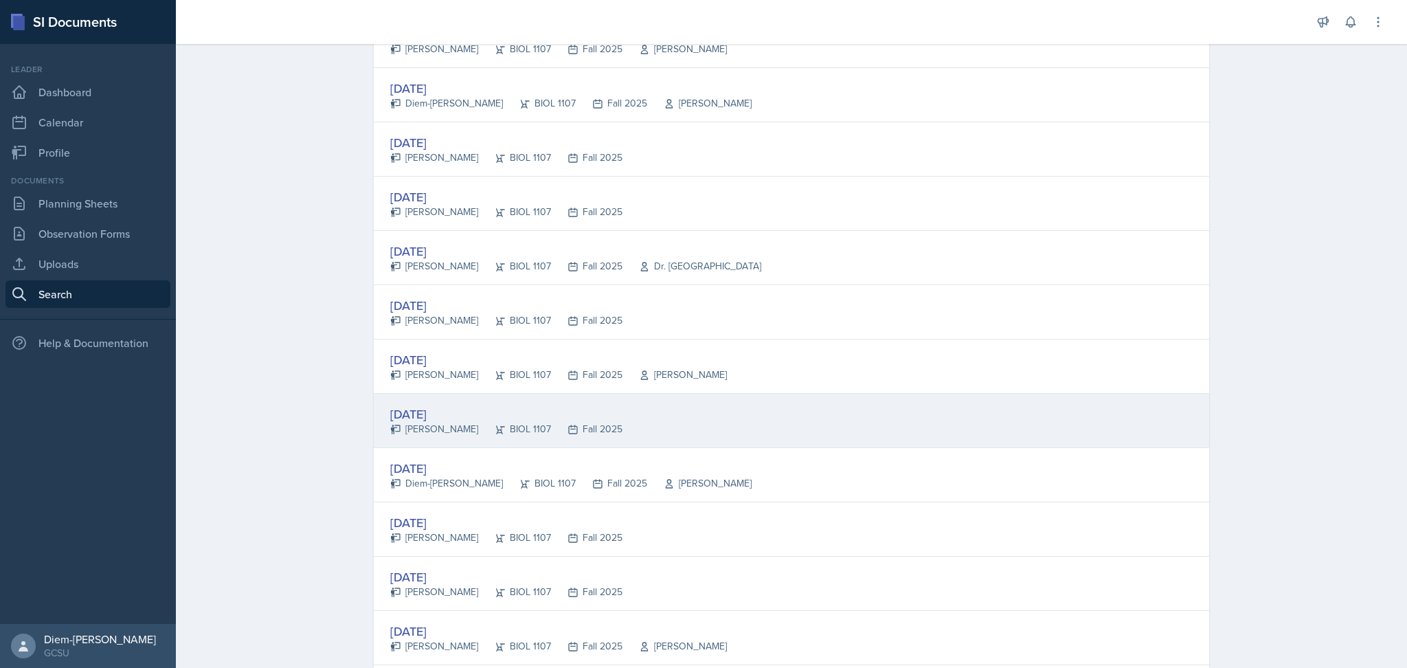
scroll to position [444, 0]
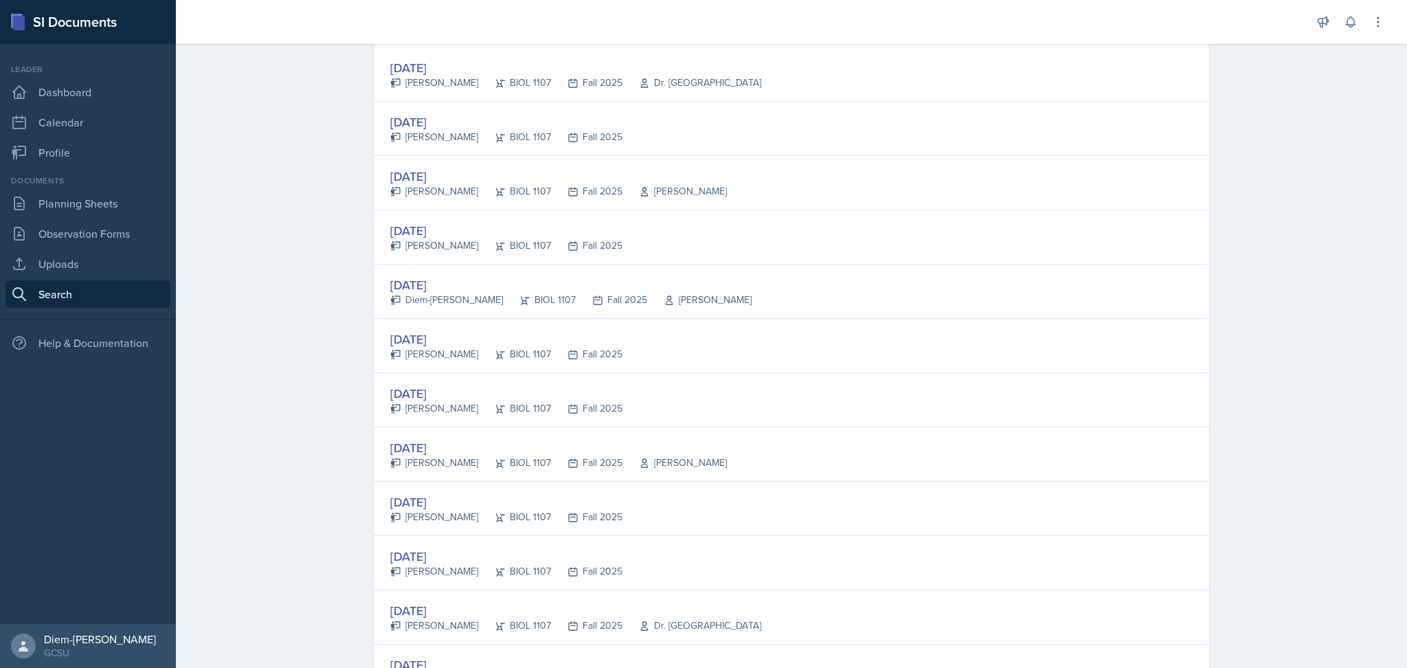
click at [479, 234] on div "[DATE]" at bounding box center [506, 230] width 232 height 19
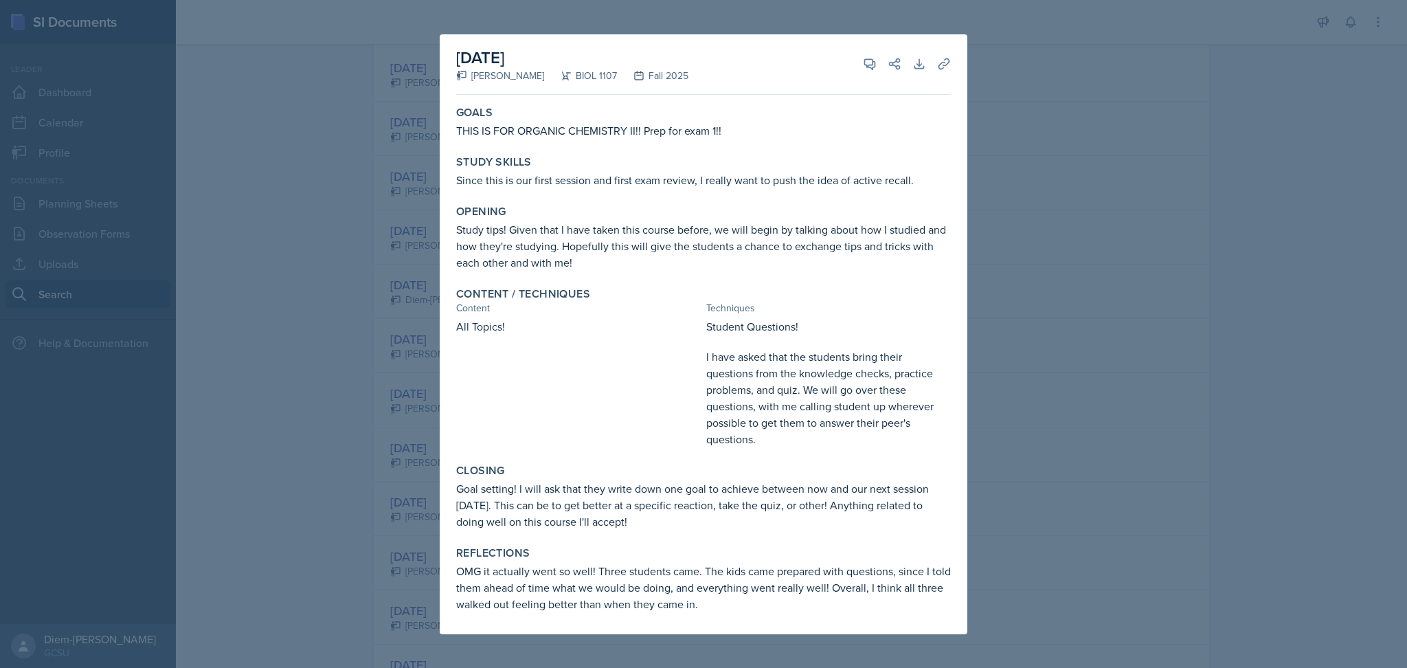
drag, startPoint x: 1046, startPoint y: 301, endPoint x: 1039, endPoint y: 306, distance: 9.3
click at [1046, 302] on div at bounding box center [703, 334] width 1407 height 668
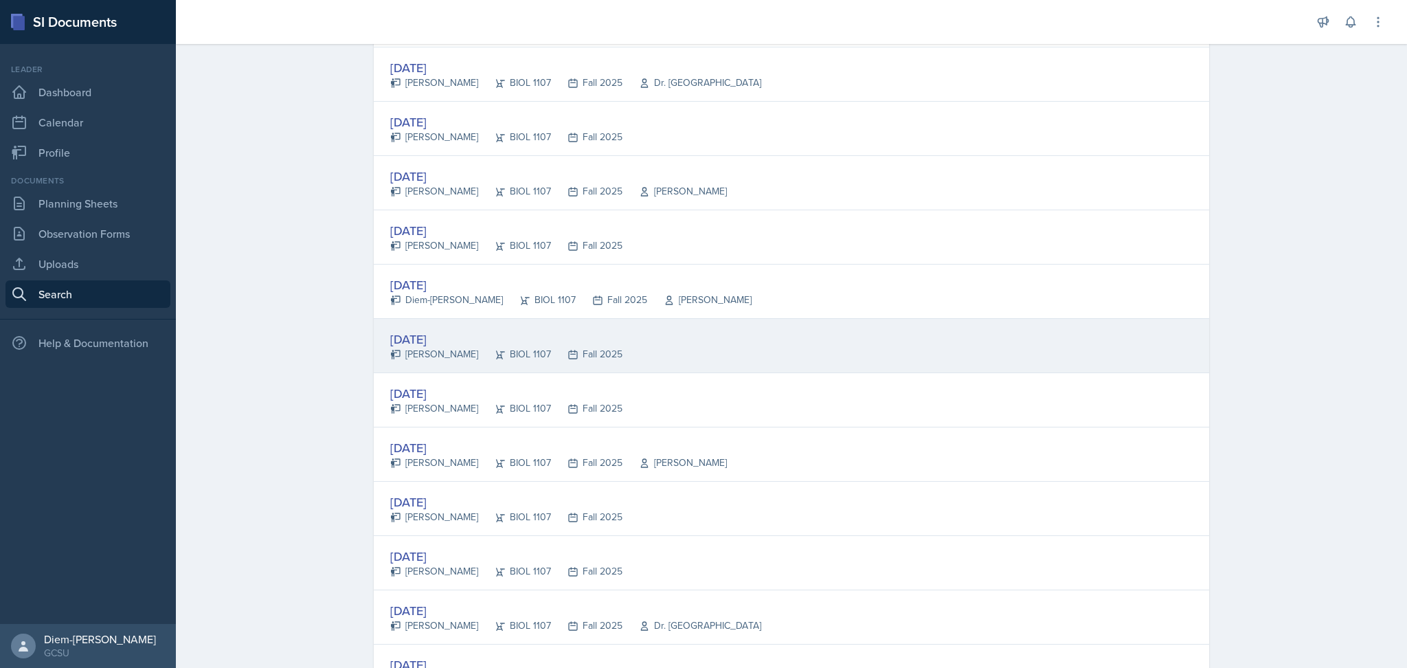
click at [478, 351] on div "BIOL 1107" at bounding box center [514, 354] width 73 height 14
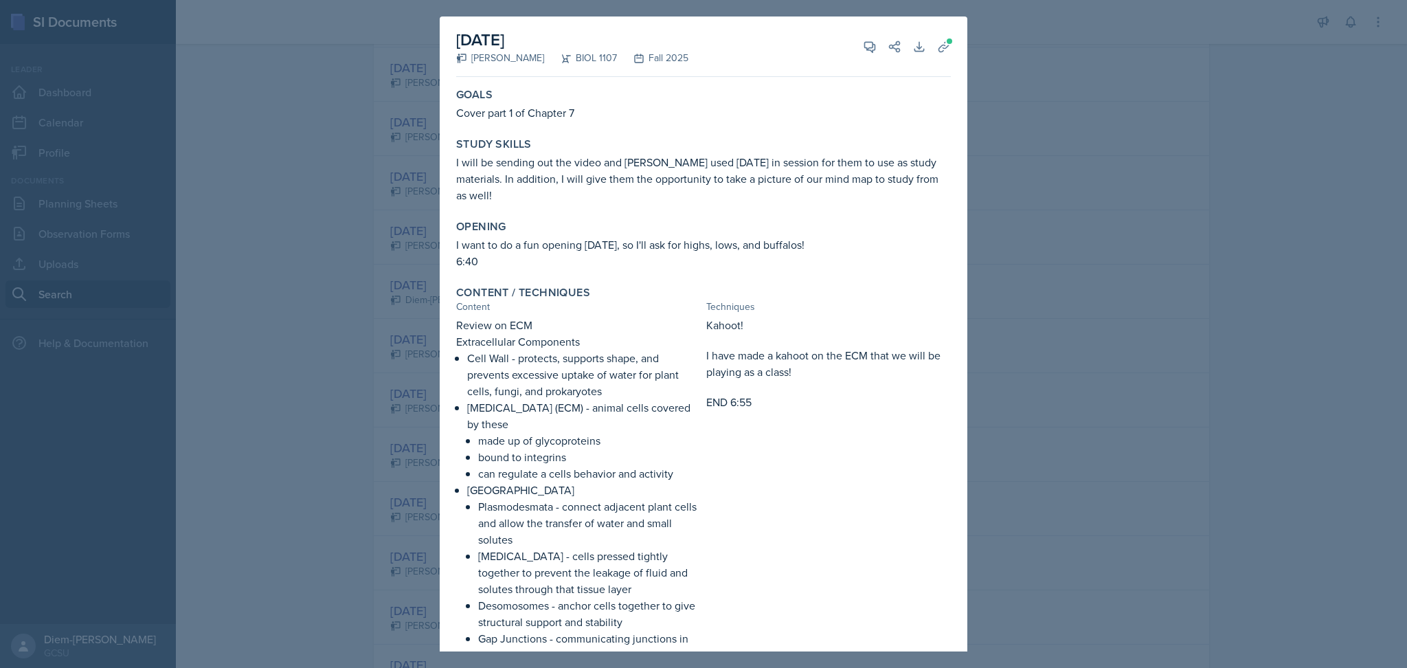
click at [529, 236] on p "I want to do a fun opening [DATE], so I'll ask for highs, lows, and buffalos!" at bounding box center [703, 244] width 495 height 16
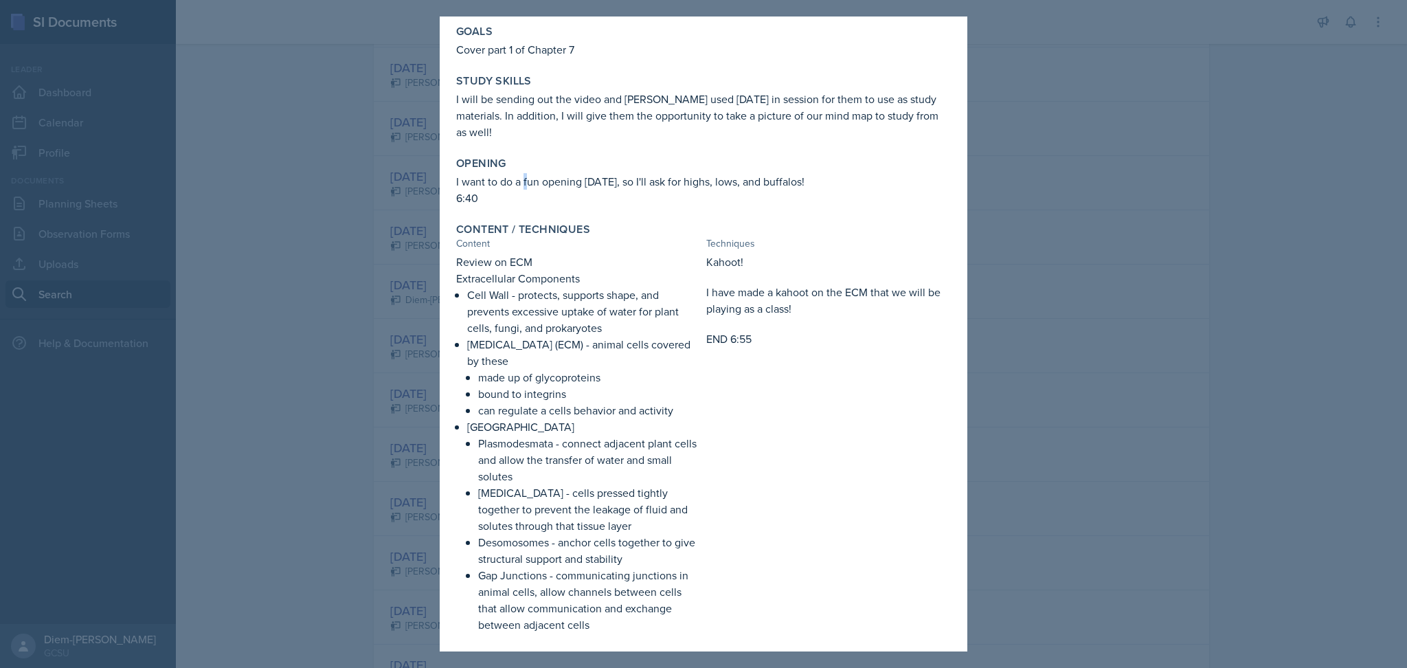
scroll to position [91, 0]
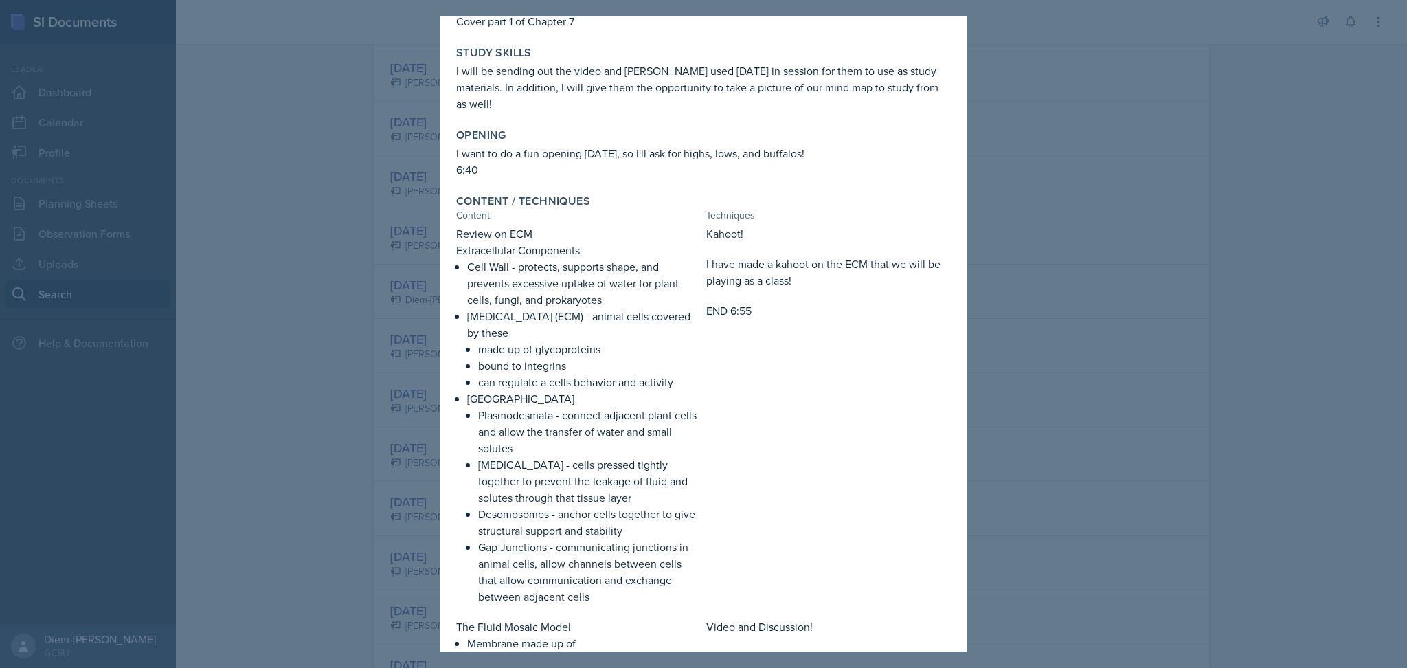
click at [518, 242] on p "Extracellular Components" at bounding box center [578, 250] width 245 height 16
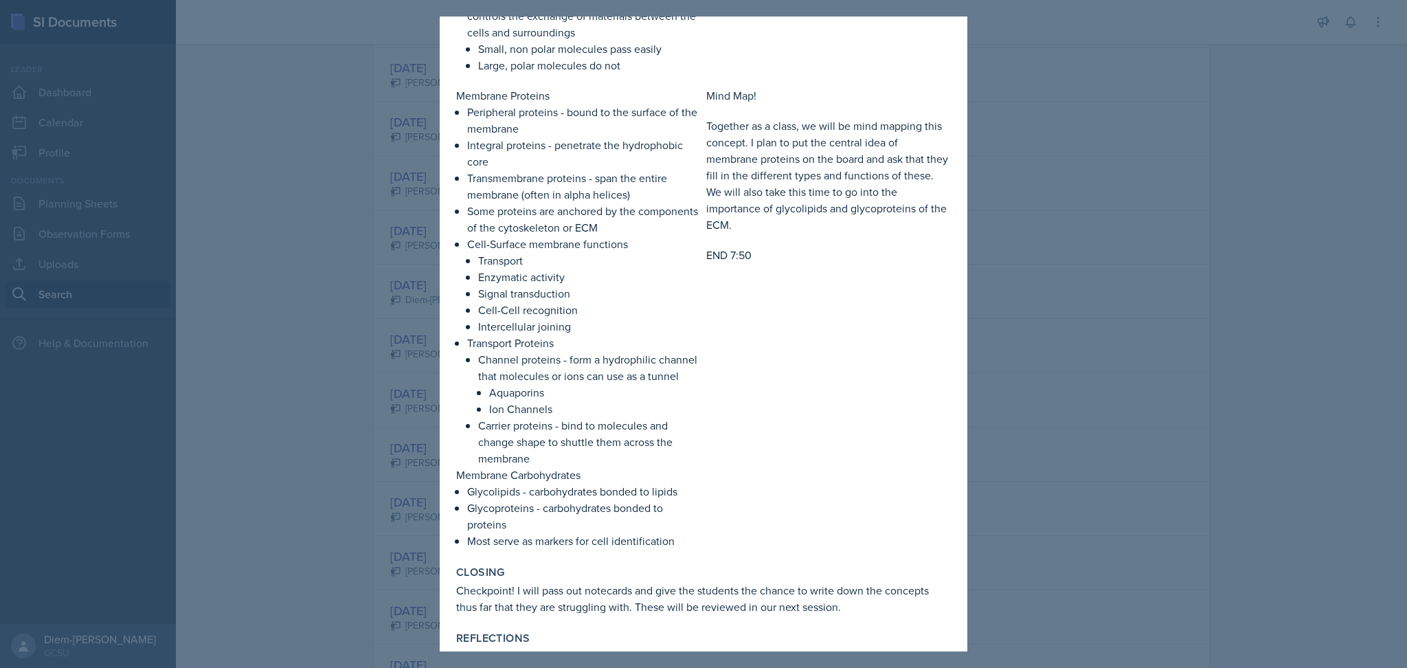
scroll to position [982, 0]
